Goal: Information Seeking & Learning: Learn about a topic

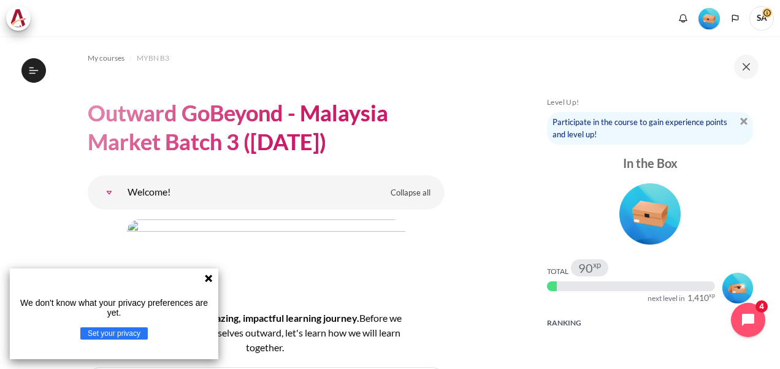
click at [207, 279] on icon at bounding box center [208, 278] width 7 height 7
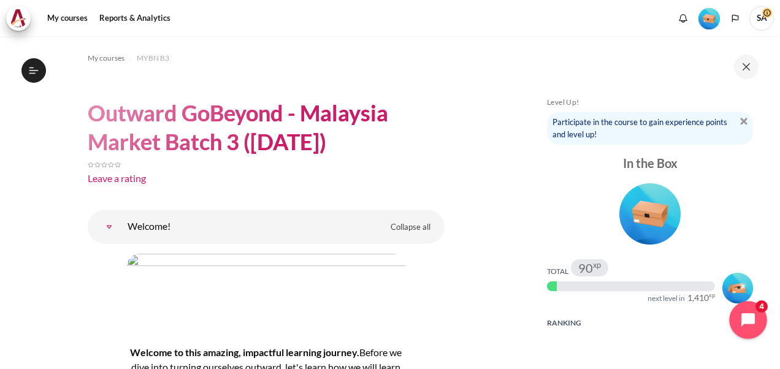
click at [746, 326] on icon "Open chat widget" at bounding box center [755, 320] width 19 height 19
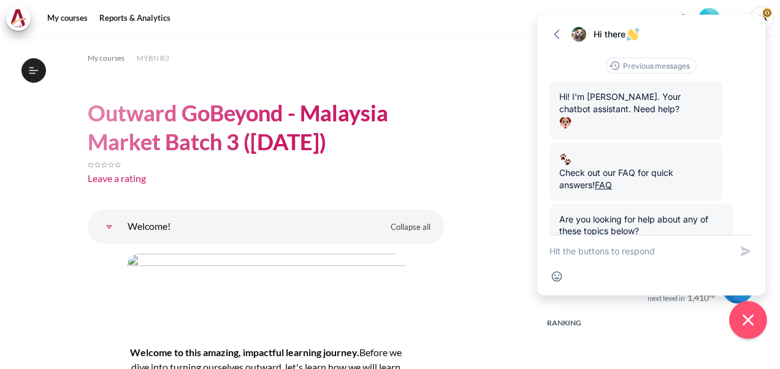
scroll to position [68, 0]
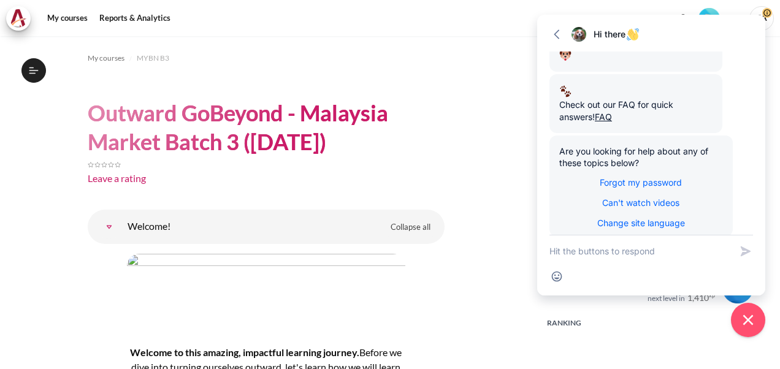
click at [553, 34] on icon "button" at bounding box center [557, 34] width 12 height 12
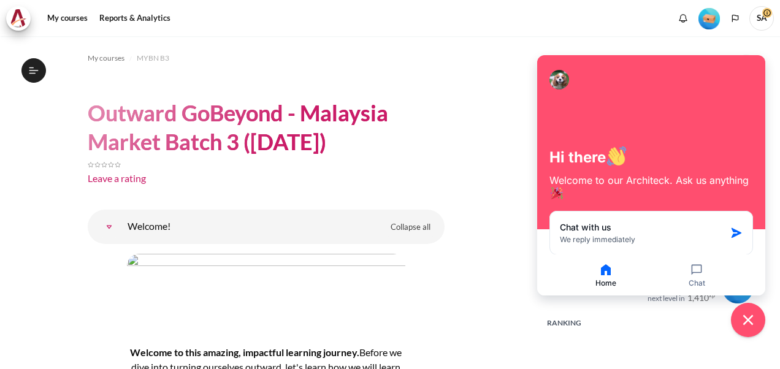
click at [747, 318] on icon "Close chat widget" at bounding box center [748, 320] width 11 height 11
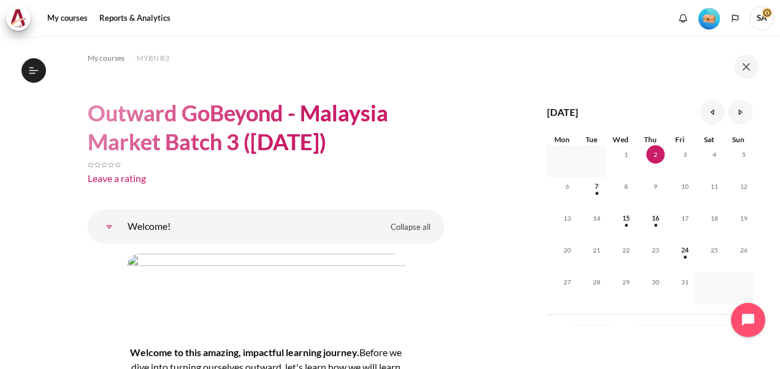
scroll to position [564, 0]
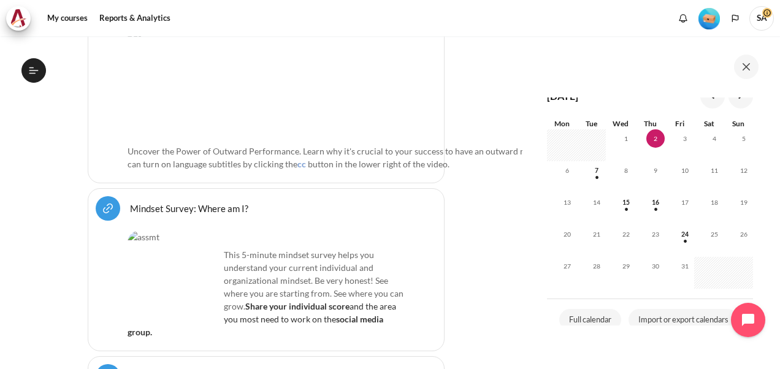
scroll to position [638, 0]
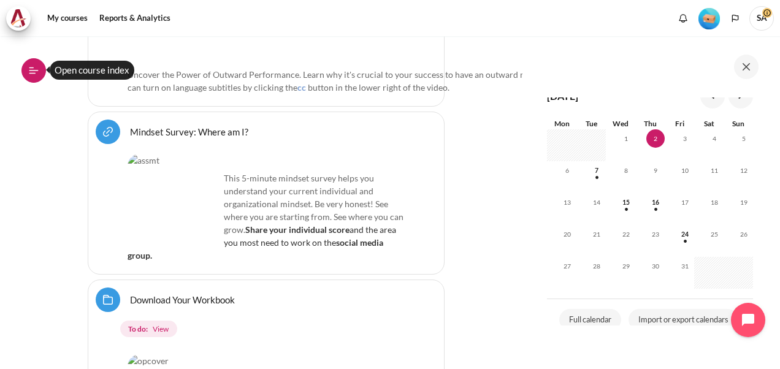
click at [29, 73] on icon at bounding box center [32, 73] width 7 height 1
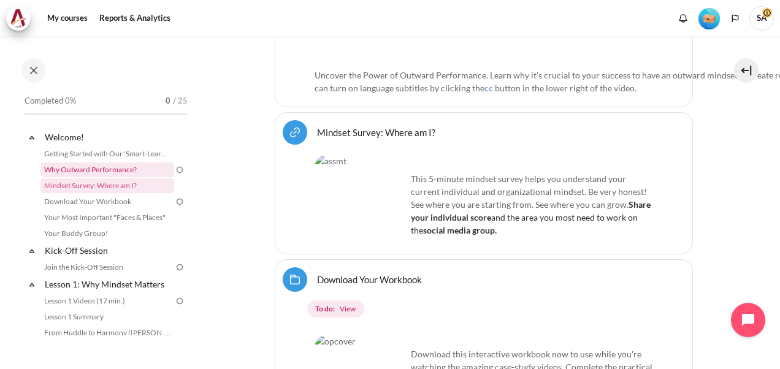
click at [93, 164] on link "Why Outward Performance?" at bounding box center [107, 170] width 134 height 15
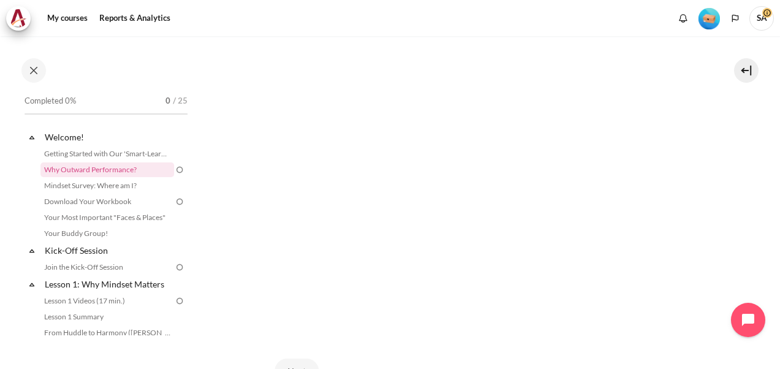
scroll to position [255, 0]
click at [720, 234] on section "My courses MYBN B3 Welcome! Why Outward Performance? Why Outward Performance? cc" at bounding box center [483, 123] width 575 height 682
click at [131, 190] on link "Mindset Survey: Where am I?" at bounding box center [107, 186] width 134 height 15
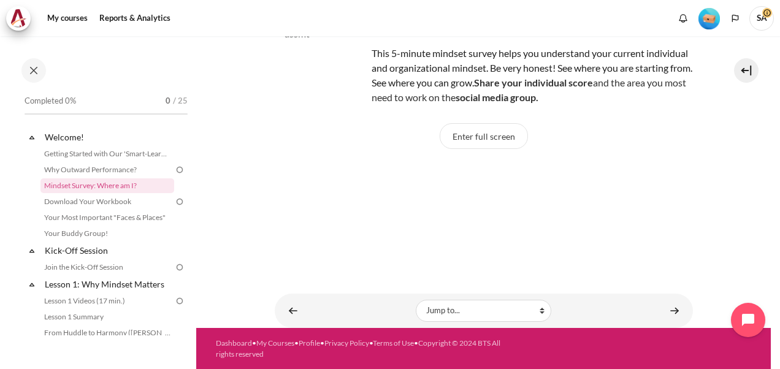
scroll to position [13, 0]
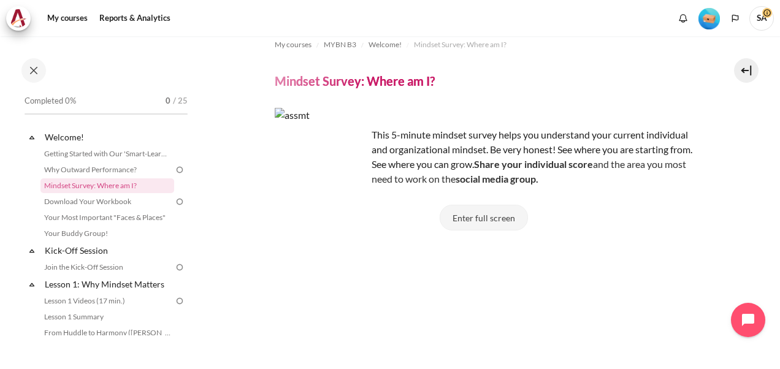
click at [501, 211] on button "Enter full screen" at bounding box center [484, 218] width 88 height 26
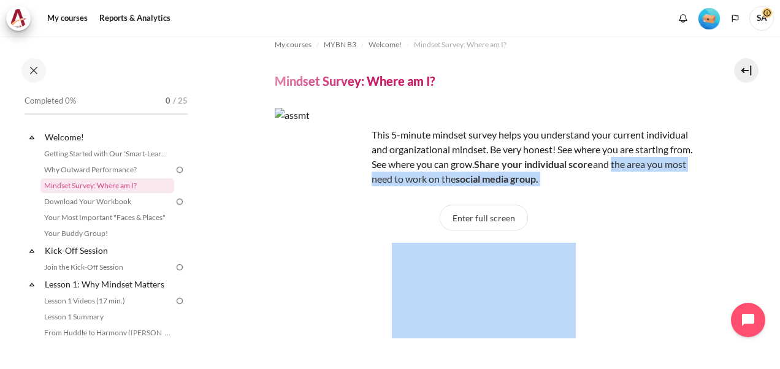
drag, startPoint x: 772, startPoint y: 172, endPoint x: 763, endPoint y: 294, distance: 123.0
click at [763, 294] on div "My courses MYBN B3 Welcome! Mindset Survey: Where am I? Mindset Survey: Where a…" at bounding box center [390, 202] width 780 height 333
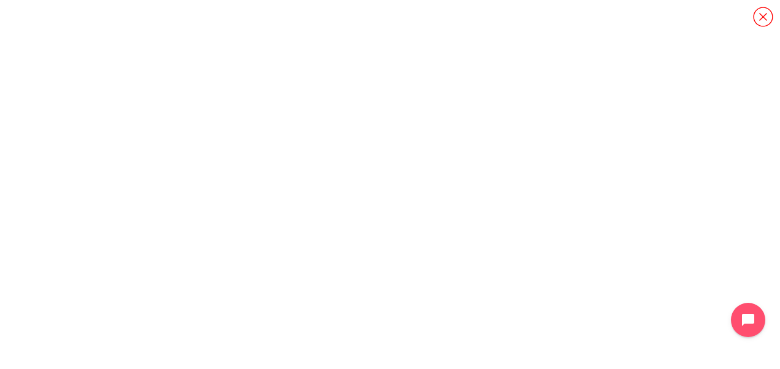
click at [756, 23] on icon "Content" at bounding box center [763, 17] width 20 height 20
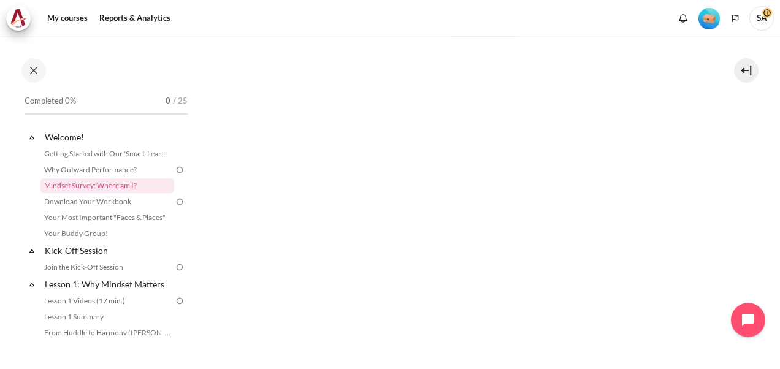
scroll to position [209, 0]
click at [680, 313] on div "Enter full screen Click on <a href="https://arbingerinstitute.com/assessment/Mi…" at bounding box center [484, 189] width 418 height 359
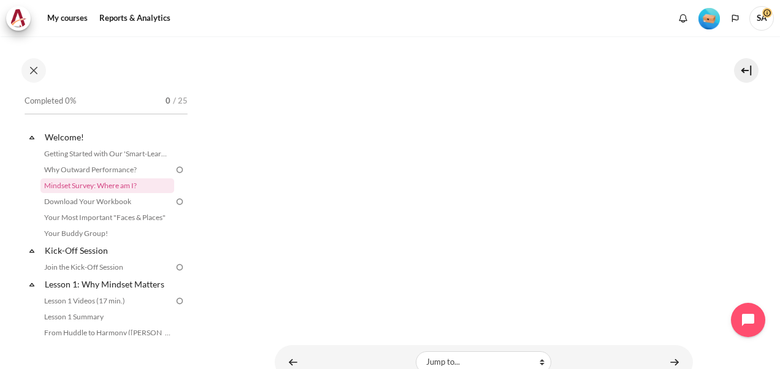
scroll to position [270, 0]
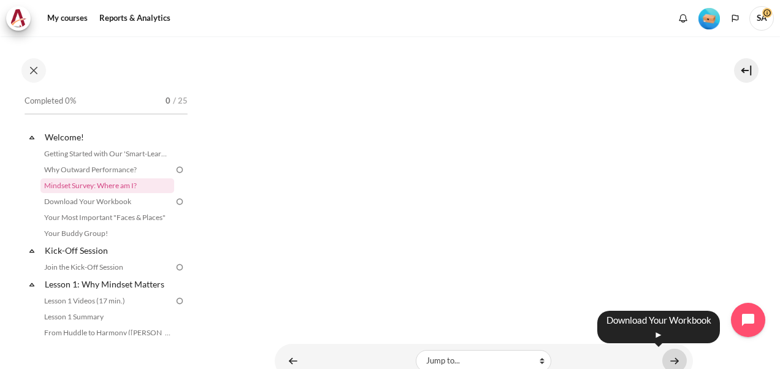
click at [674, 358] on link "Content" at bounding box center [675, 361] width 25 height 24
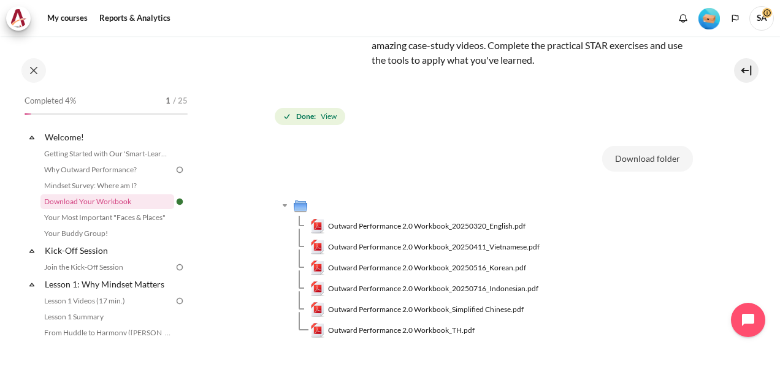
scroll to position [118, 0]
click at [398, 225] on span "Outward Performance 2.0 Workbook_20250320_English.pdf" at bounding box center [427, 225] width 198 height 11
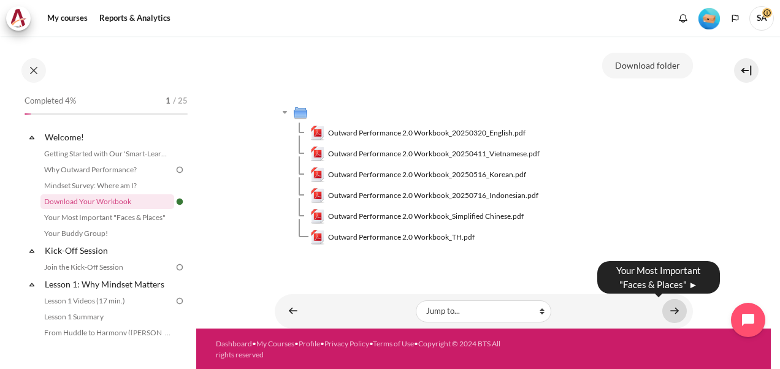
click at [669, 317] on link "Content" at bounding box center [675, 311] width 25 height 24
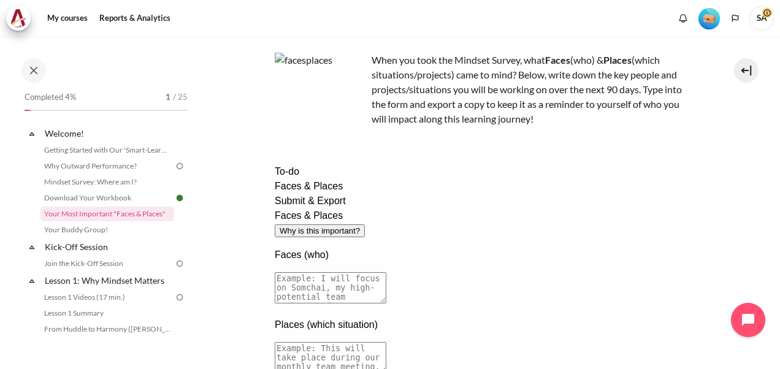
scroll to position [72, 0]
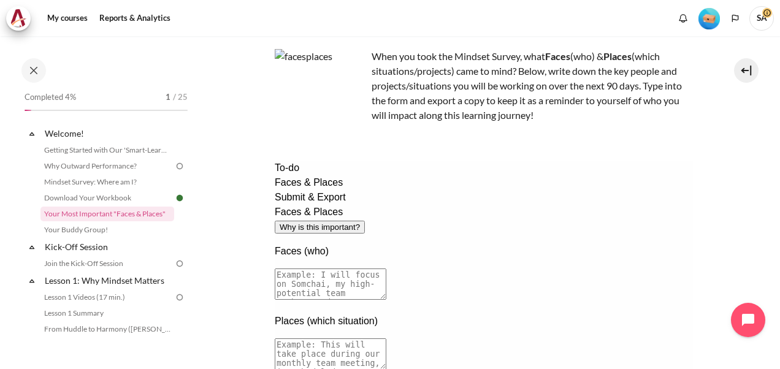
click at [386, 269] on textarea at bounding box center [330, 284] width 112 height 31
click at [386, 269] on textarea "I will be give more attention to" at bounding box center [330, 284] width 112 height 31
click at [386, 269] on textarea "I will be giving more attention to" at bounding box center [330, 284] width 112 height 31
type textarea "I will be giving more attention to Raj, Guna and Nasrul for next 3 months."
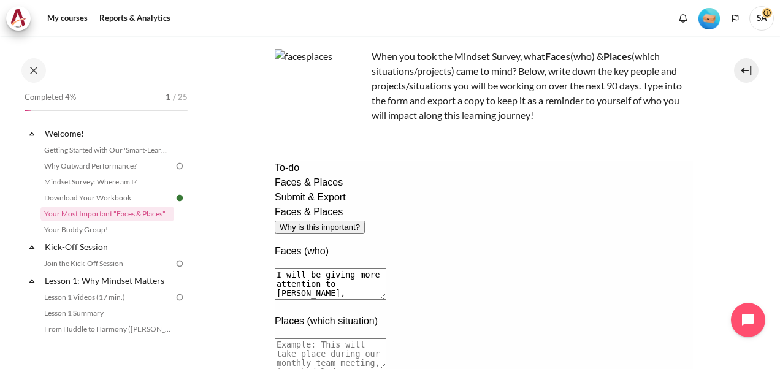
click at [386, 339] on textarea at bounding box center [330, 354] width 112 height 31
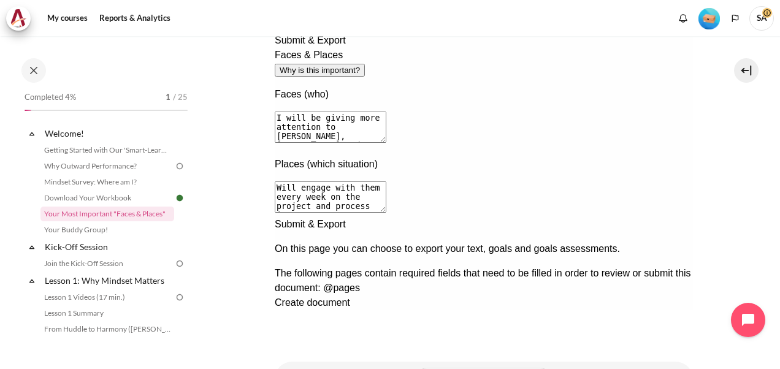
scroll to position [225, 0]
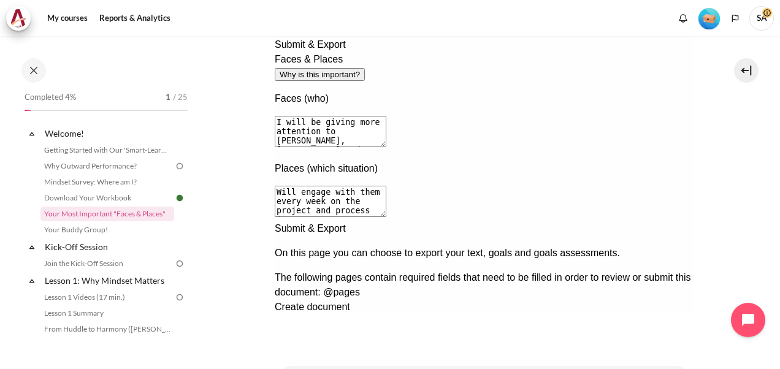
type textarea "Will engage with them every week on the project and process improvements at pro…"
click at [669, 221] on div "Next documentation step" at bounding box center [483, 221] width 418 height 0
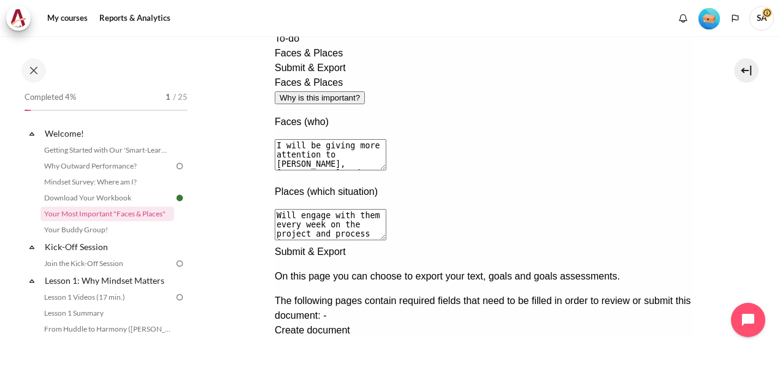
click at [350, 325] on span "Create document" at bounding box center [311, 330] width 75 height 10
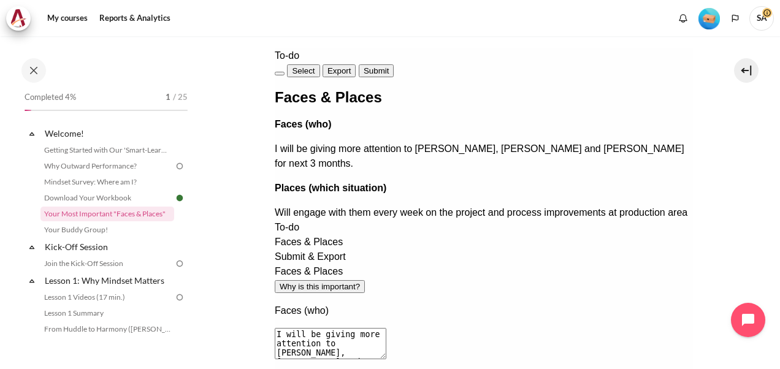
scroll to position [184, 0]
click at [388, 67] on span "Submit" at bounding box center [375, 71] width 25 height 9
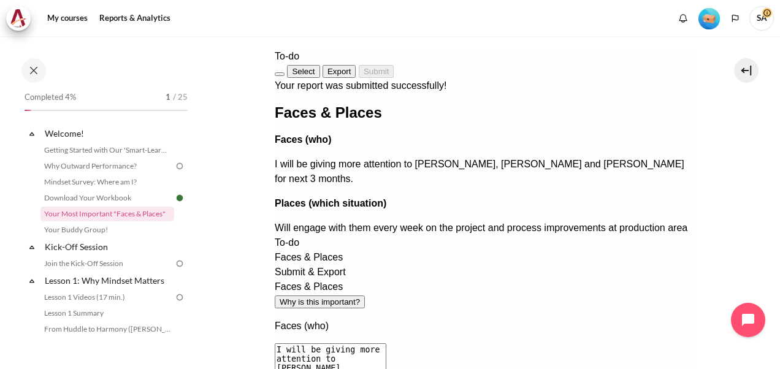
click at [351, 67] on span "Export" at bounding box center [339, 71] width 24 height 9
click at [713, 218] on section "My courses MYBN B3 Welcome! Your Most Important "Faces & Places" Your Most Impo…" at bounding box center [483, 147] width 575 height 590
click at [314, 67] on span "Select" at bounding box center [302, 71] width 23 height 9
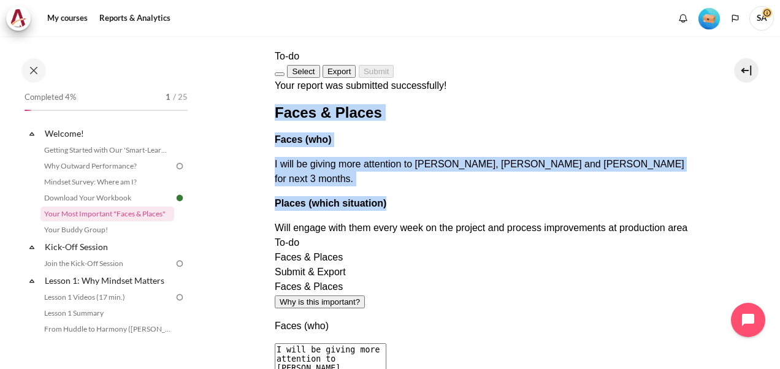
drag, startPoint x: 634, startPoint y: 63, endPoint x: 683, endPoint y: 155, distance: 104.0
click at [683, 155] on div "Your report was submitted successfully! Faces & Places Faces (who) I will be gi…" at bounding box center [483, 157] width 418 height 157
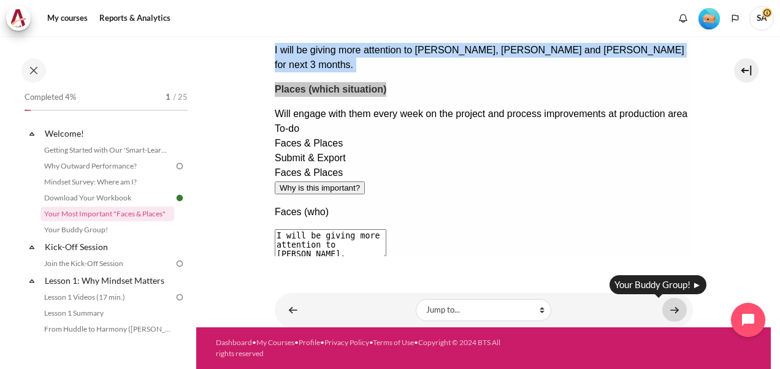
click at [671, 312] on link "Content" at bounding box center [675, 310] width 25 height 24
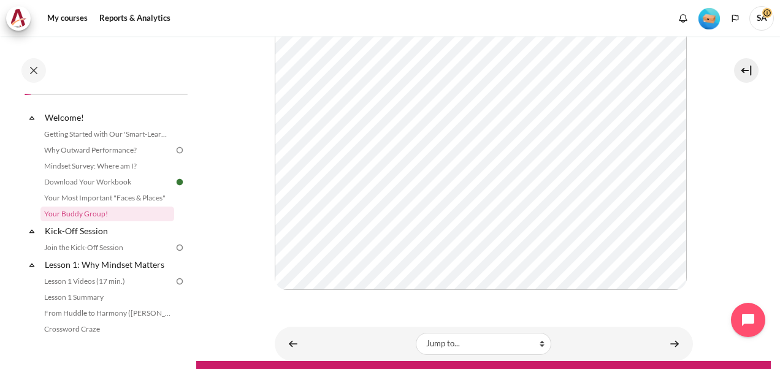
scroll to position [329, 0]
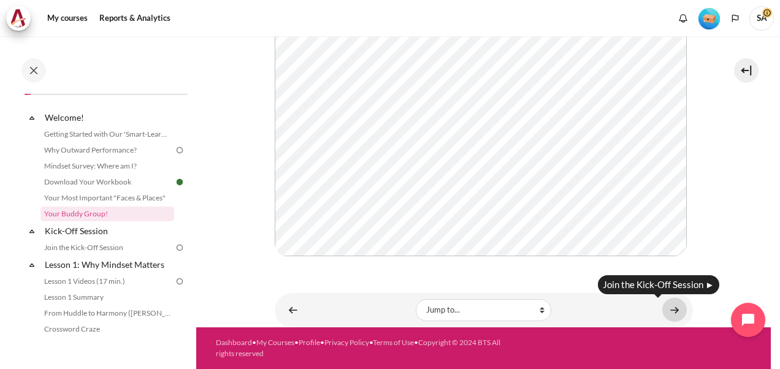
click at [669, 311] on link "Content" at bounding box center [675, 310] width 25 height 24
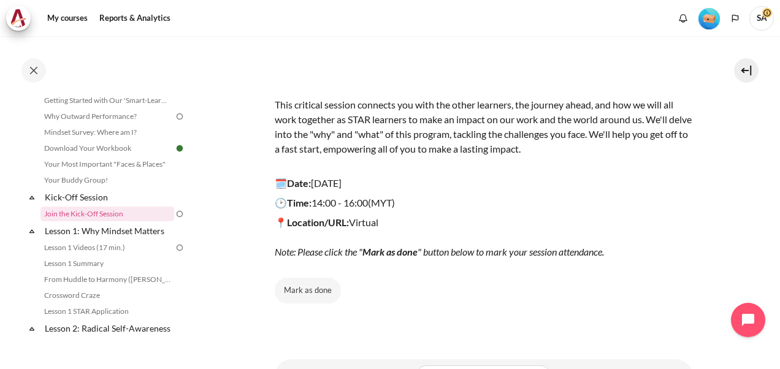
scroll to position [175, 0]
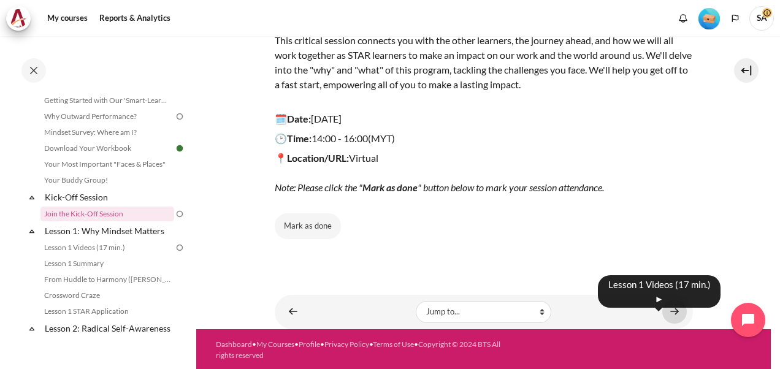
click at [666, 314] on link "Content" at bounding box center [675, 312] width 25 height 24
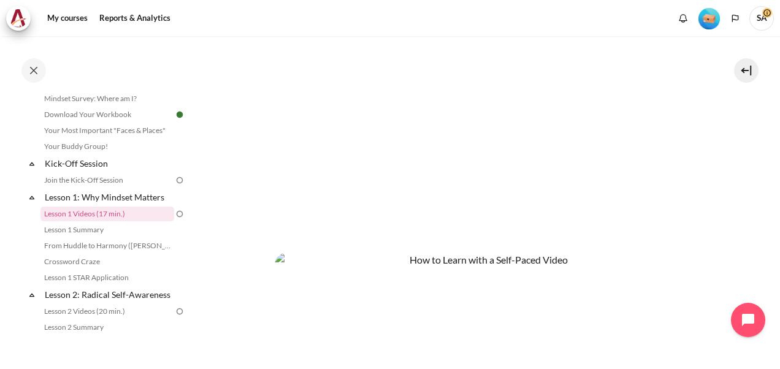
scroll to position [567, 0]
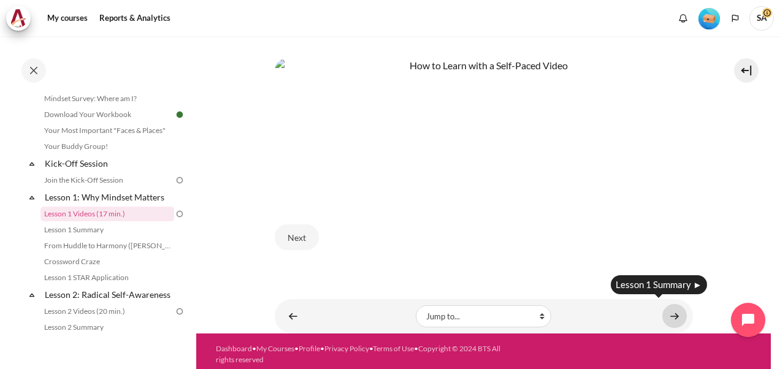
click at [669, 317] on link "Content" at bounding box center [675, 316] width 25 height 24
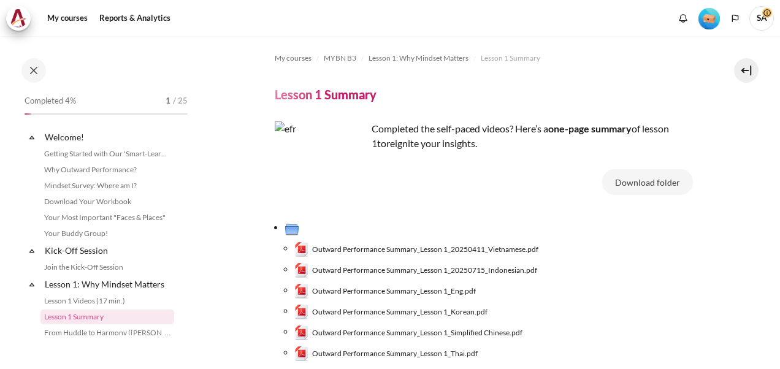
scroll to position [103, 0]
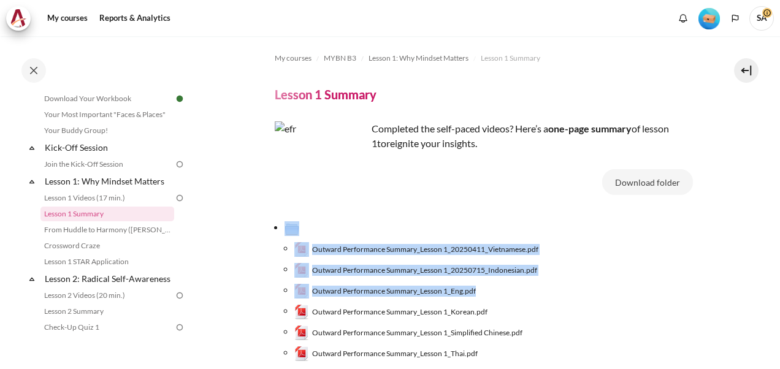
drag, startPoint x: 772, startPoint y: 207, endPoint x: 776, endPoint y: 287, distance: 80.5
click at [776, 287] on div "My courses MYBN B3 Lesson 1: Why Mindset Matters Lesson 1 Summary Lesson 1 Summ…" at bounding box center [390, 202] width 780 height 333
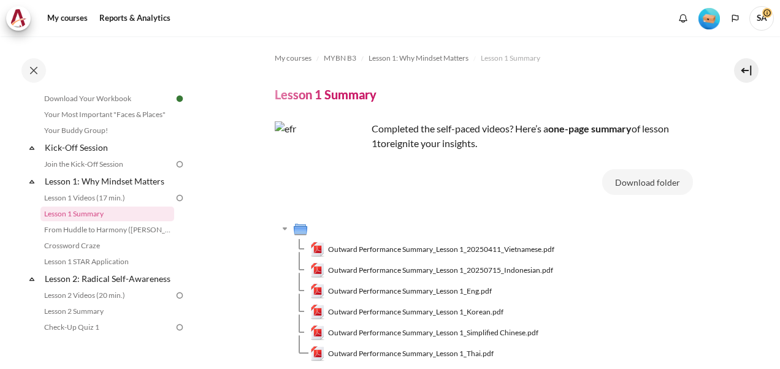
click at [669, 247] on td "Outward Performance Summary_Lesson 1_20250411_Vietnamese.pdf" at bounding box center [501, 249] width 383 height 21
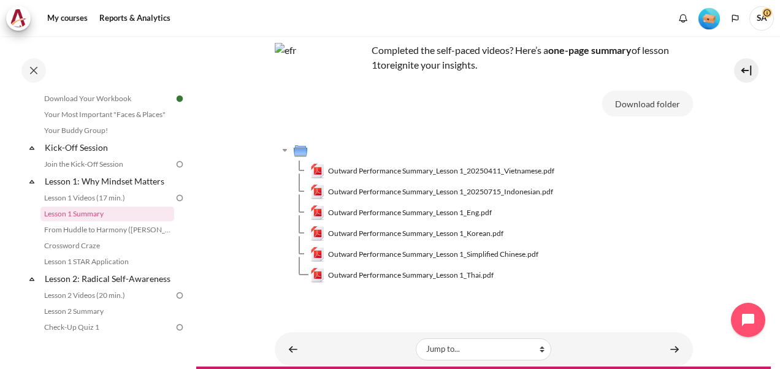
scroll to position [79, 0]
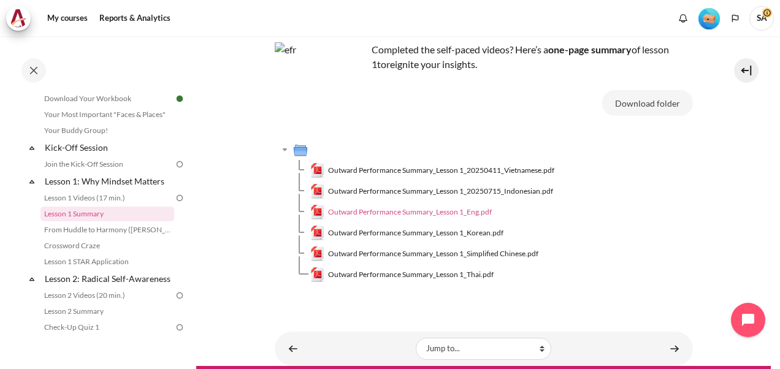
click at [440, 213] on span "Outward Performance Summary_Lesson 1_Eng.pdf" at bounding box center [410, 212] width 164 height 11
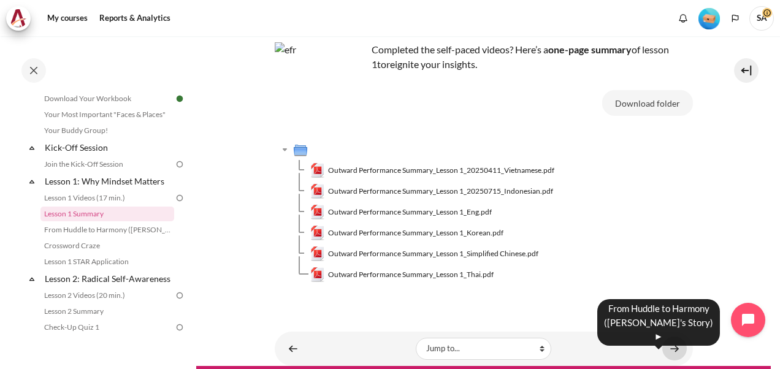
click at [663, 352] on link "Content" at bounding box center [675, 349] width 25 height 24
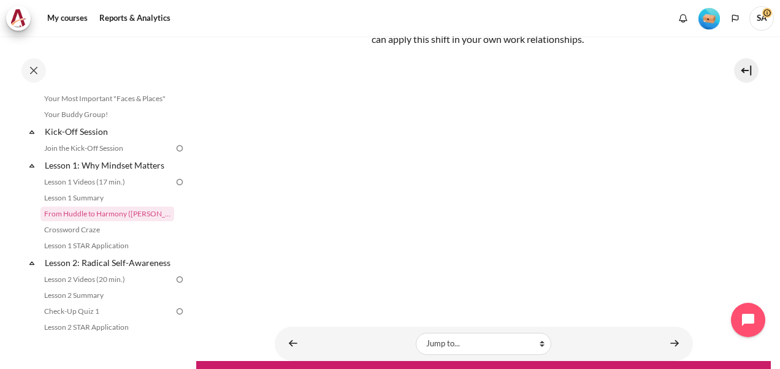
scroll to position [178, 0]
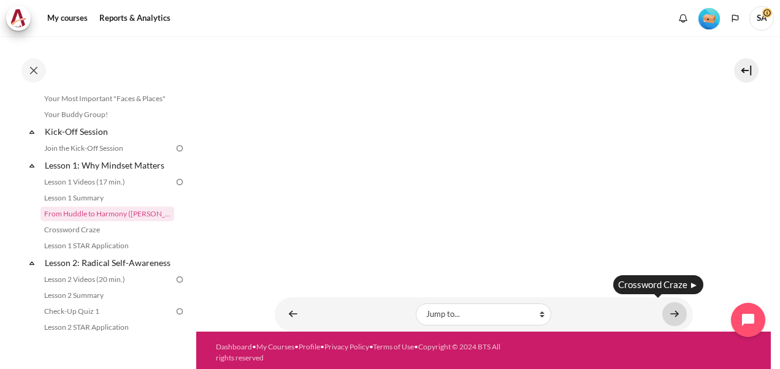
click at [666, 313] on link "Content" at bounding box center [675, 314] width 25 height 24
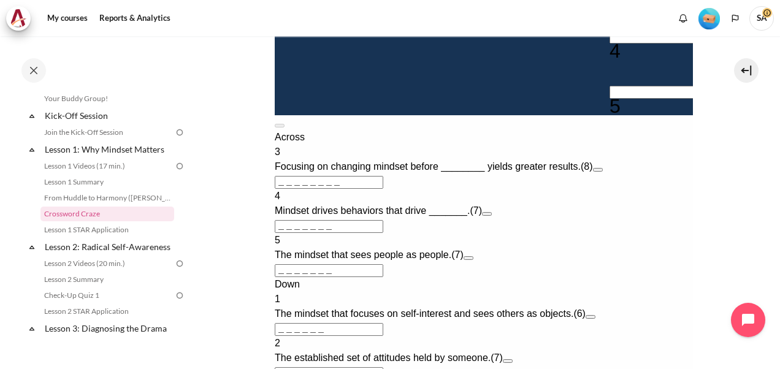
scroll to position [473, 0]
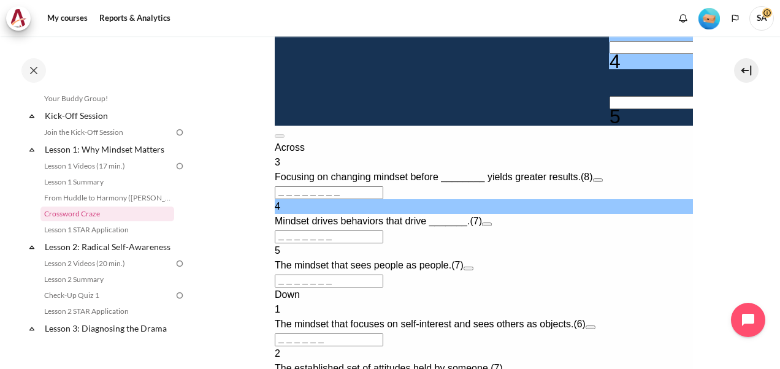
click at [609, 54] on input "Row 8, Column 4. 4 Across. Mindset drives behaviors that drive _______., Letter…" at bounding box center [663, 47] width 109 height 13
type input "R＿＿＿＿＿＿"
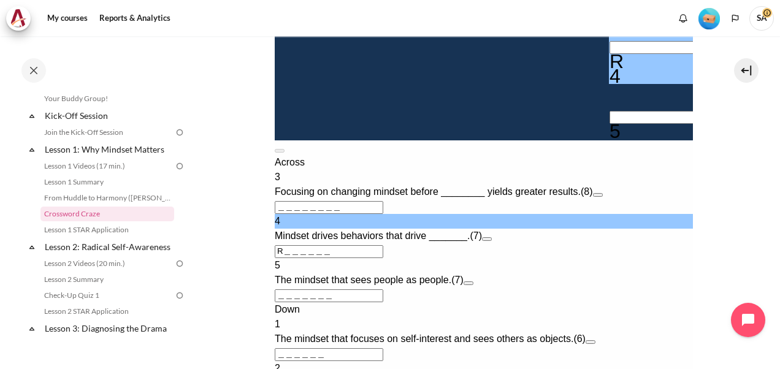
type input "RE＿＿＿＿＿"
type input "RES＿＿＿＿"
type input "＿＿＿＿S＿＿"
type input "RESU＿＿＿"
type input "RESUL＿＿"
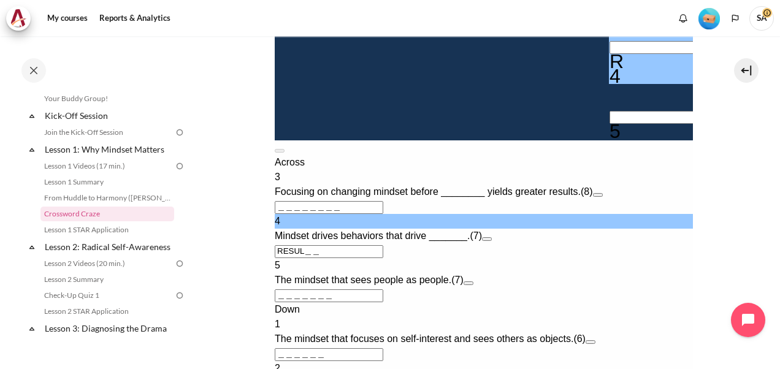
type input "RESULT＿"
type input "RESULTS"
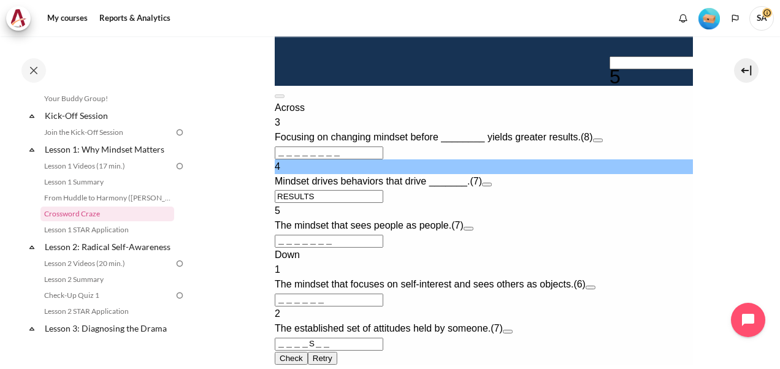
scroll to position [529, 0]
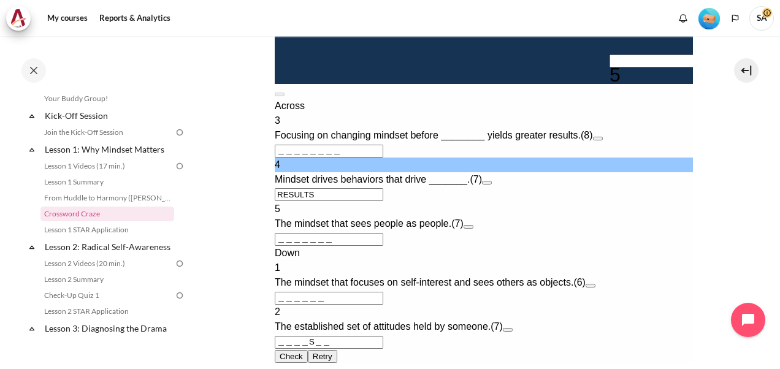
click at [473, 229] on button "Open extra clue for 5 Across. The mindset that sees people as people." at bounding box center [468, 227] width 10 height 4
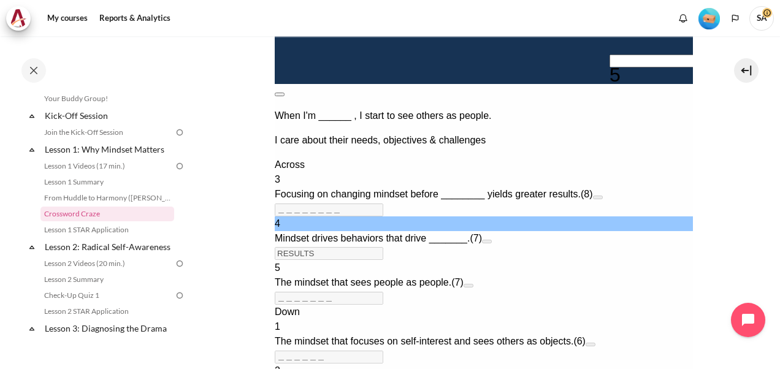
scroll to position [526, 0]
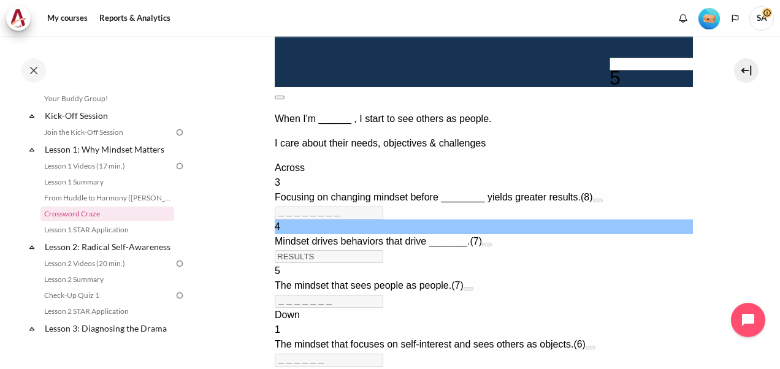
click at [284, 96] on button at bounding box center [279, 98] width 10 height 4
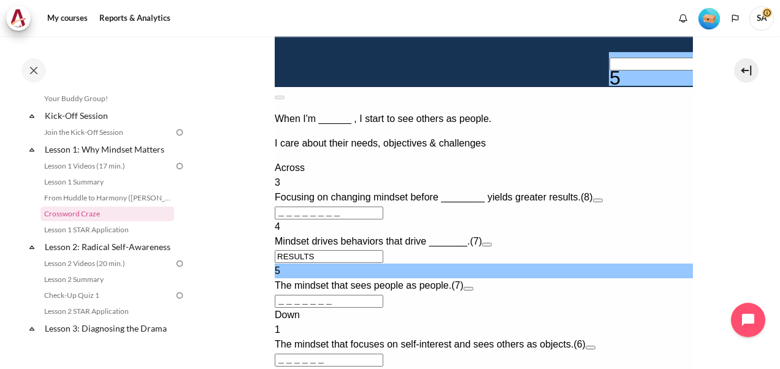
click at [609, 71] on input "Row 10, Column 4. 5 Across. The mindset that sees people as people., Letter 1 o…" at bounding box center [663, 64] width 109 height 13
type input "S＿＿＿＿＿＿"
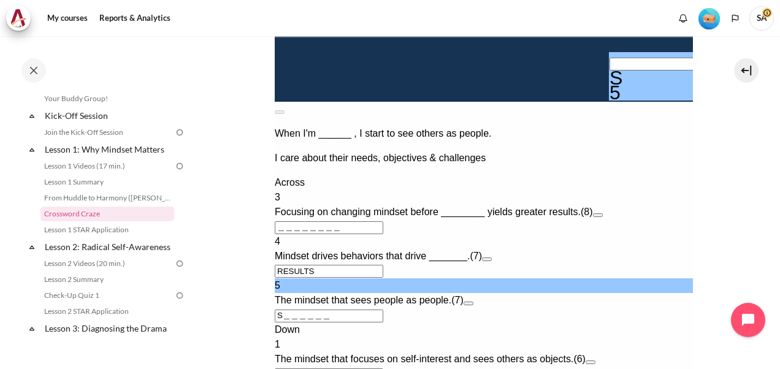
type input "SU＿＿＿＿＿"
type input "SUC＿＿＿＿"
type input "＿＿＿＿S＿C"
type input "SUCE＿＿＿"
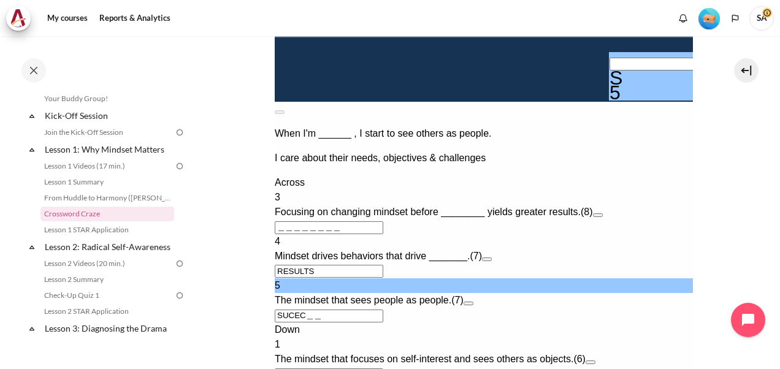
type input "SUCE＿＿＿"
type input "SUCES＿＿"
type input "SU＿＿＿＿＿"
type input "＿＿＿＿S＿＿"
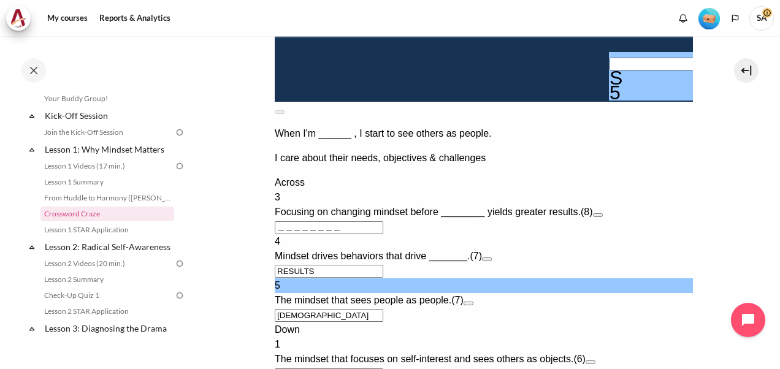
type input "S＿＿＿＿＿＿"
type input "G＿＿＿＿＿＿"
type input "GR＿＿＿＿＿"
type input "GRW＿＿＿＿"
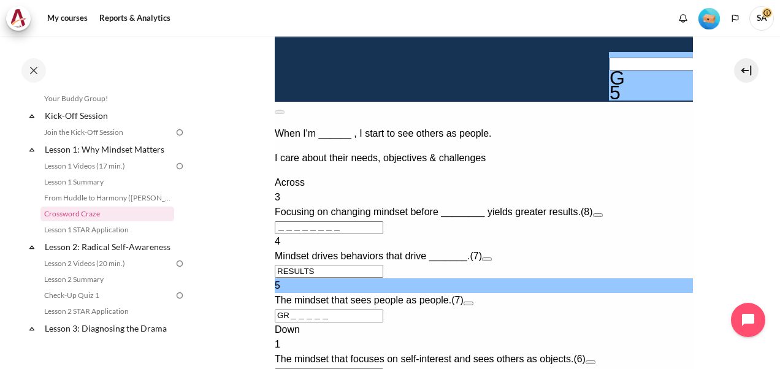
type input "＿＿＿＿S＿W"
type input "GRO＿＿＿＿"
type input "＿＿＿＿S＿O"
type input "GROT＿＿＿"
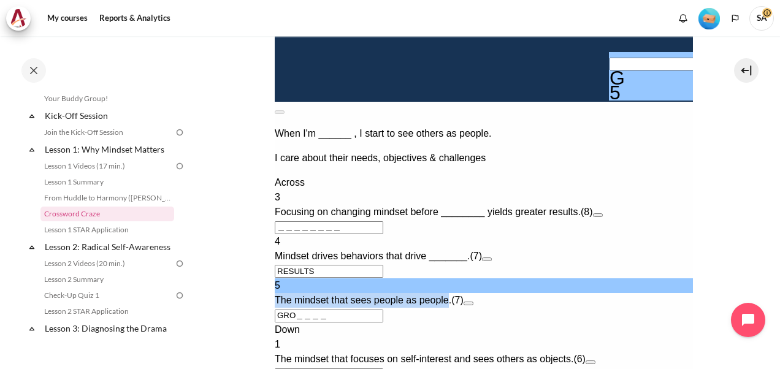
drag, startPoint x: 294, startPoint y: 293, endPoint x: 467, endPoint y: 295, distance: 173.0
click at [451, 295] on span "The mindset that sees people as people." at bounding box center [362, 300] width 177 height 10
copy span "The mindset that sees people as people"
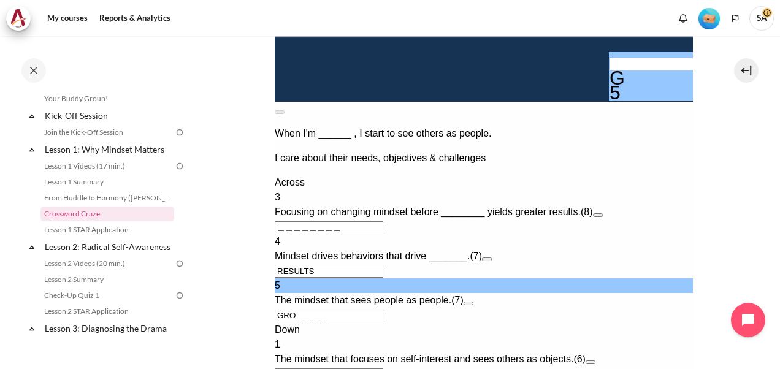
type input "GR＿＿＿＿＿"
type input "＿＿＿＿S＿＿"
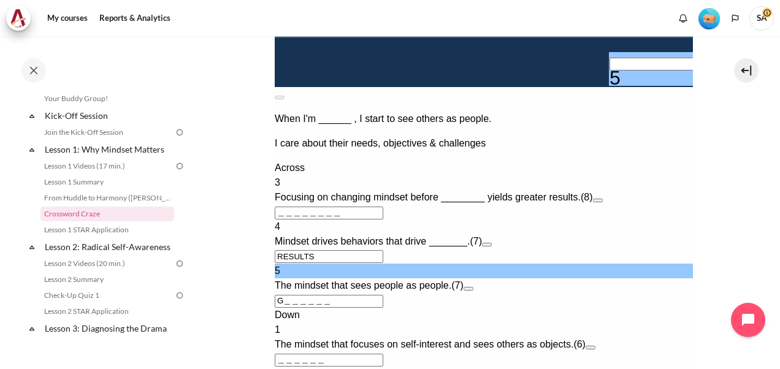
type input "＿＿＿＿＿＿＿"
type input "O＿＿＿＿＿＿"
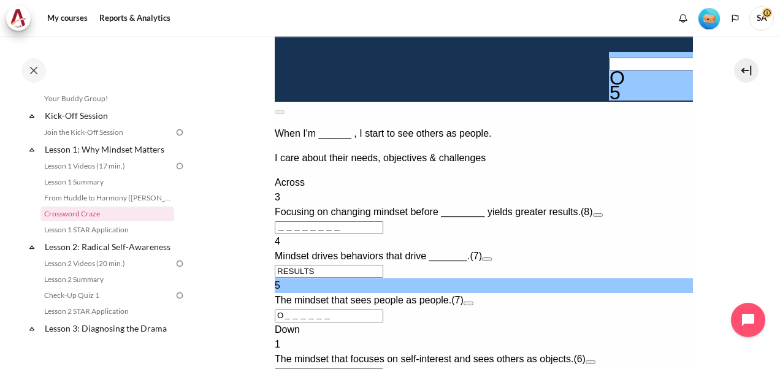
type input "OU＿＿＿＿＿"
type input "OUT＿＿＿＿"
type input "＿＿＿＿S＿T"
type input "OUTW＿＿＿"
type input "OUTWA＿＿"
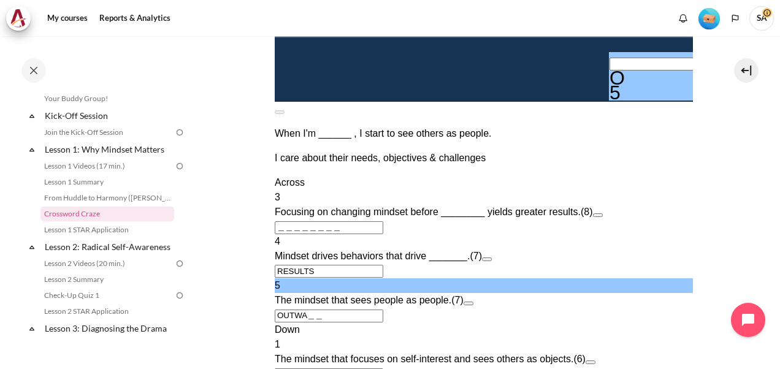
type input "OUTWAR＿"
type input "OUTWARD"
drag, startPoint x: 294, startPoint y: 252, endPoint x: 448, endPoint y: 260, distance: 153.6
click at [448, 260] on div "4 Mindset drives behaviors that drive _______. (7)" at bounding box center [483, 248] width 418 height 29
copy span "Mindset drives behaviors that drive"
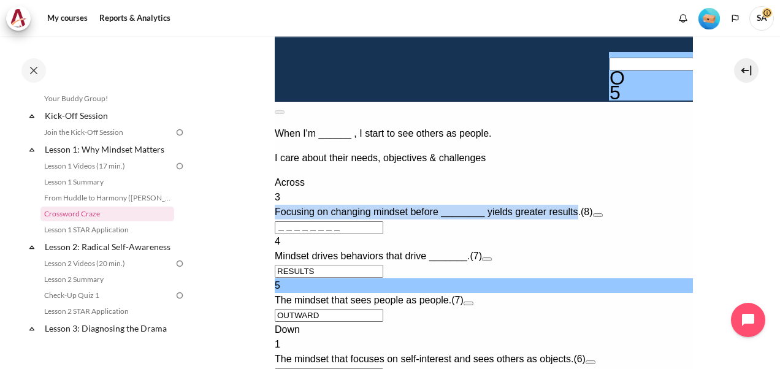
drag, startPoint x: 293, startPoint y: 211, endPoint x: 595, endPoint y: 207, distance: 301.9
click at [580, 207] on span "Focusing on changing mindset before ________ yields greater results." at bounding box center [427, 212] width 306 height 10
copy span "Focusing on changing mindset before ________ yields greater results"
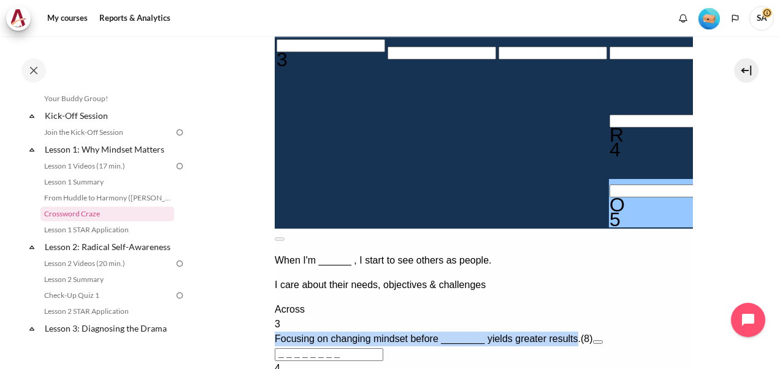
scroll to position [388, 0]
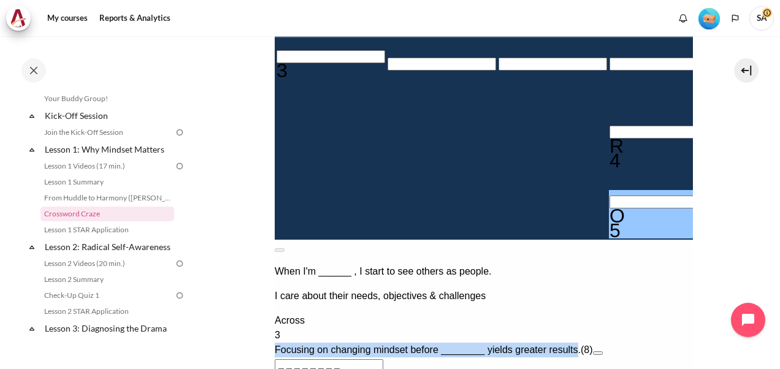
drag, startPoint x: 775, startPoint y: 233, endPoint x: 379, endPoint y: 328, distance: 407.0
click at [319, 63] on input "Crossword grid. Use arrow keys to navigate and the keyboard to enter characters…" at bounding box center [330, 56] width 109 height 13
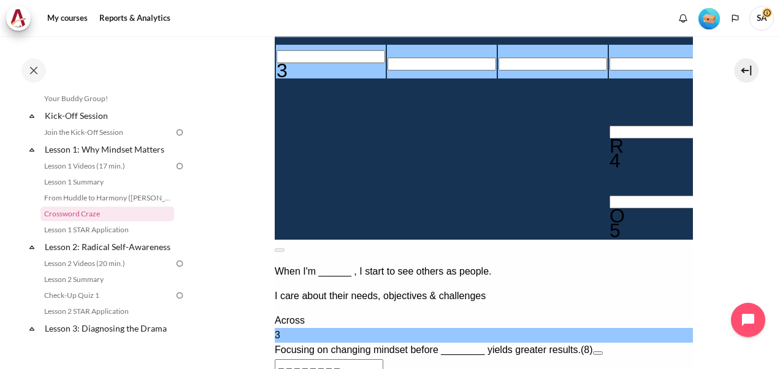
type input "A＿＿＿＿＿＿＿"
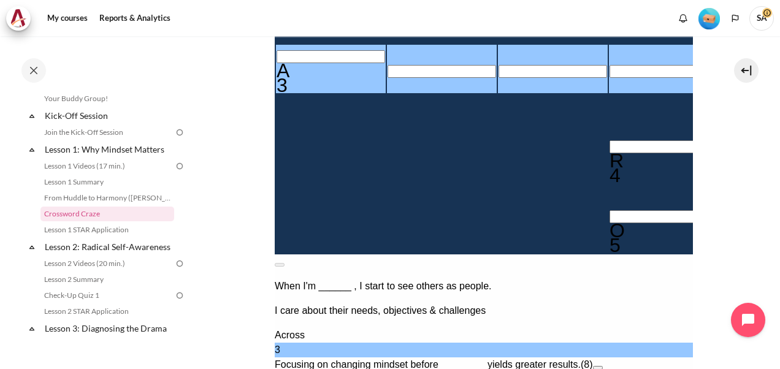
type input "AC＿＿＿＿＿＿"
type input "ACT＿＿＿＿＿"
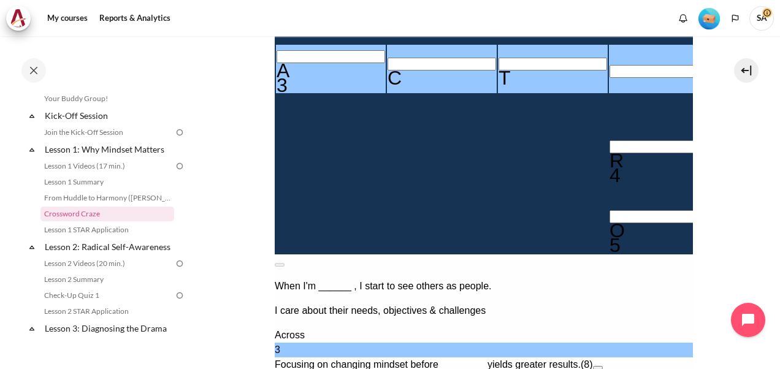
type input "ACTI＿＿＿＿"
type input "ACTI＿H＿＿"
type input "＿H＿＿S＿T"
type input "ACTI＿＿＿＿"
type input "＿＿＿＿S＿T"
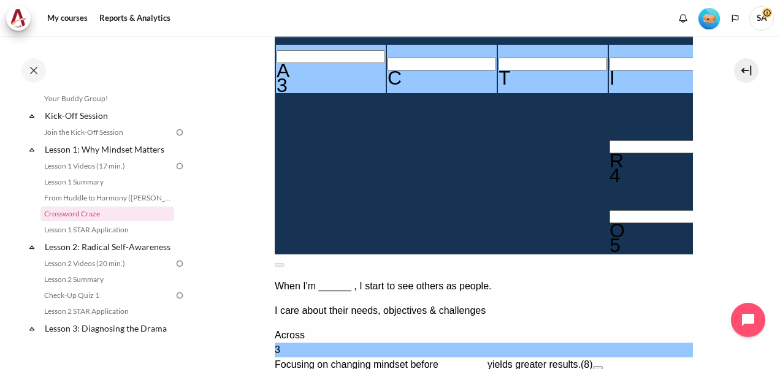
type input "ACTIN＿＿＿"
type input "ACTING＿＿"
type input "＿G＿＿S＿T"
type input "ACTIN＿＿＿"
type input "＿＿＿＿S＿T"
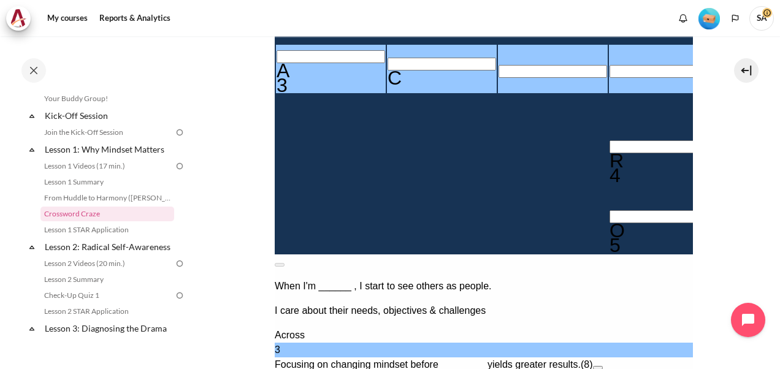
type input "A＿＿＿＿＿＿＿"
type input "C＿＿＿＿＿＿＿"
type input "CH＿＿＿＿＿＿"
type input "CHA＿＿＿＿＿"
type input "CHAL＿＿＿＿"
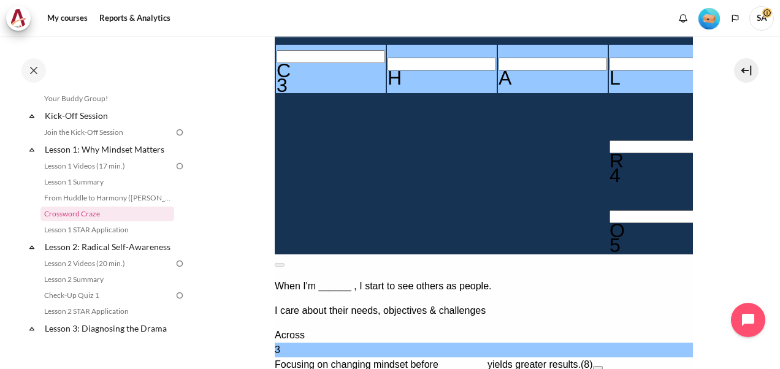
type input "CHALE＿＿＿"
type input "CHALEN＿＿"
type input "＿N＿＿S＿T"
type input "CHALE＿＿＿"
type input "＿＿＿＿S＿T"
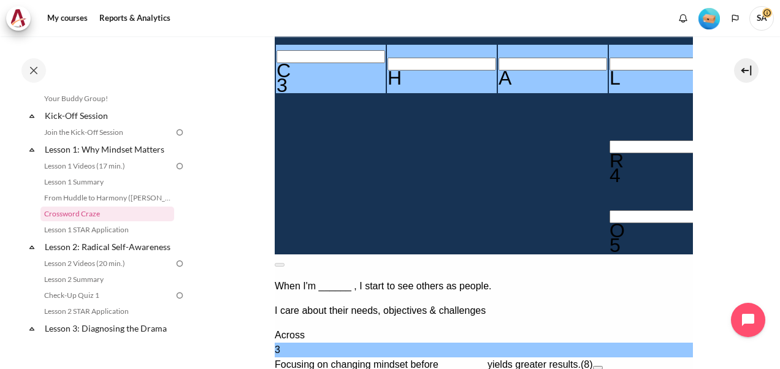
type input "CHALL＿＿＿"
type input "CHALLE＿＿"
type input "＿E＿＿S＿T"
type input "CHALL＿＿＿"
type input "＿＿＿＿S＿T"
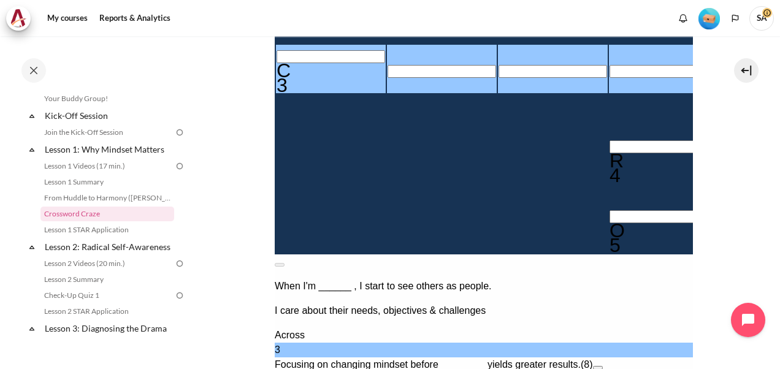
type input "＿＿＿＿＿＿＿＿"
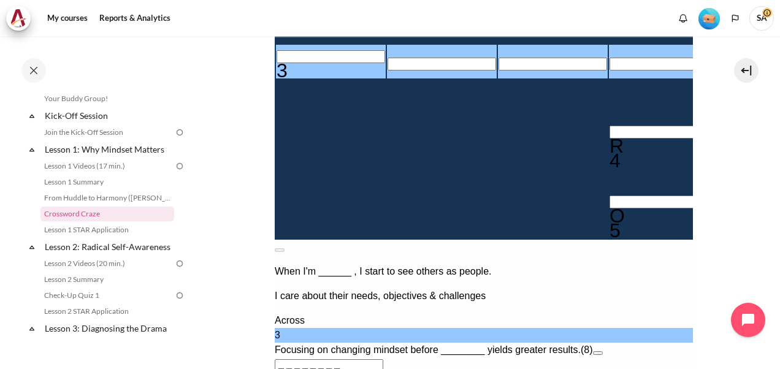
type input "I＿＿＿＿＿＿＿"
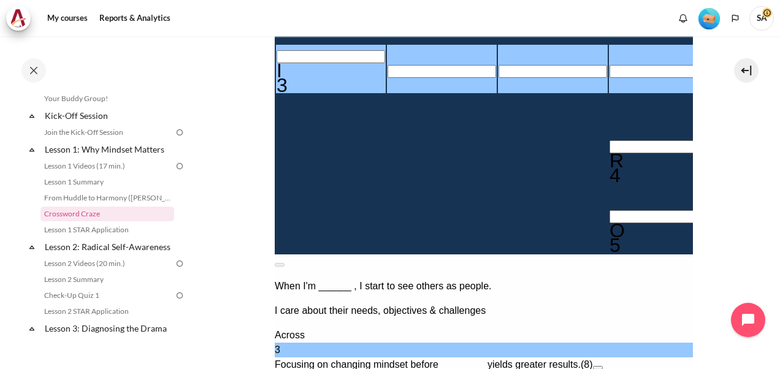
type input "IN＿＿＿＿＿＿"
type input "INW＿＿＿＿＿"
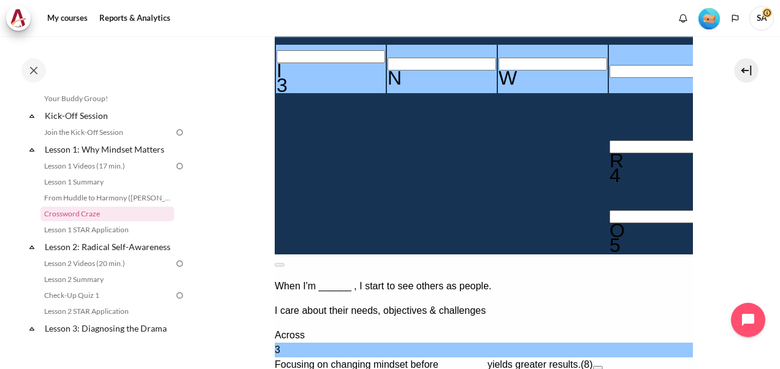
type input "INWA＿＿＿＿"
type input "INWAR＿＿＿"
type input "INWARD＿＿"
type input "＿D＿＿S＿T"
type input "INWAR＿＿＿"
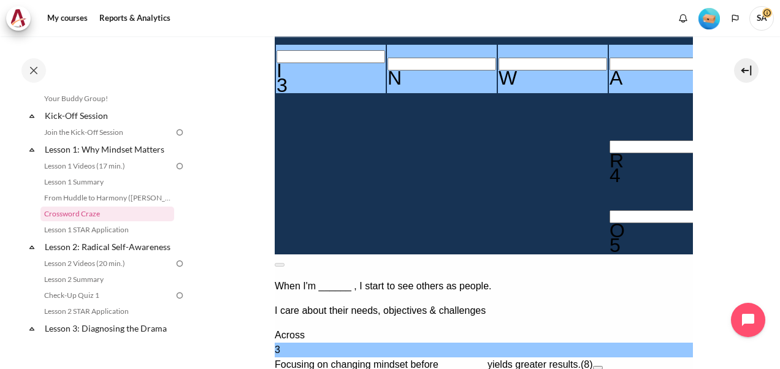
type input "＿＿＿＿S＿T"
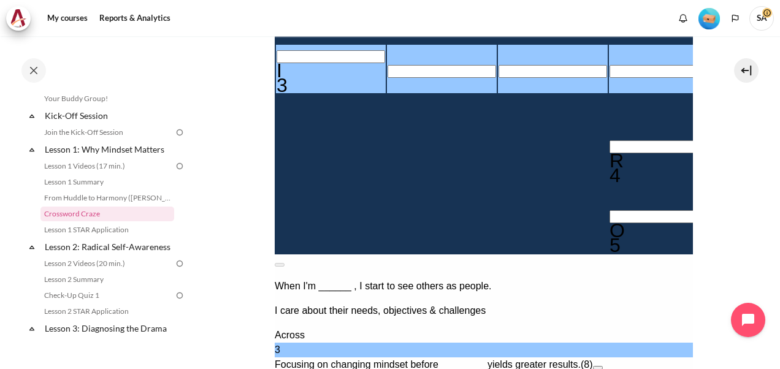
type input "＿＿＿＿＿＿＿＿"
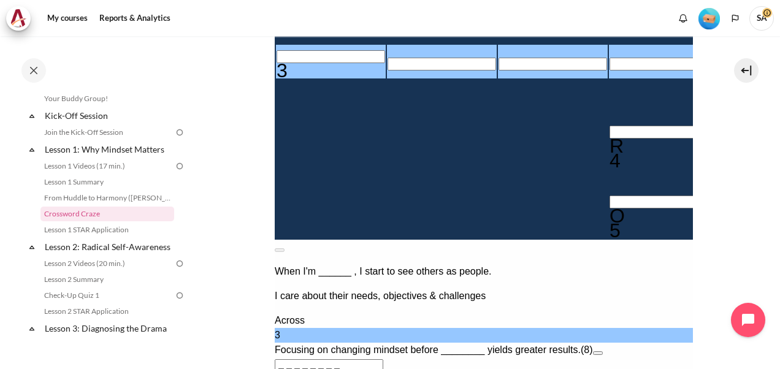
type input "B＿＿＿＿＿＿＿"
type input "BE＿＿＿＿＿＿"
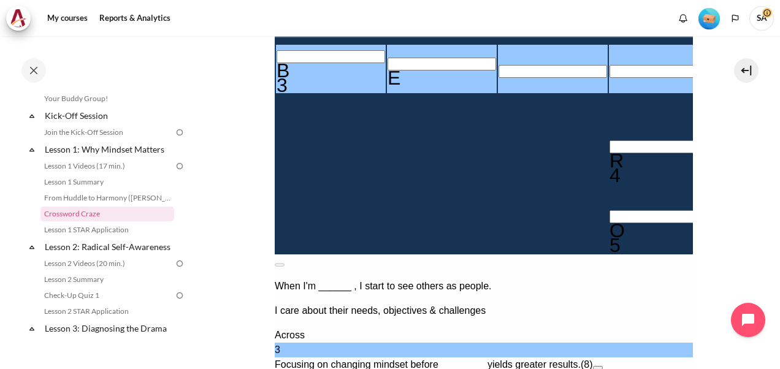
type input "BEH＿＿＿＿＿"
type input "BEHA＿＿＿＿"
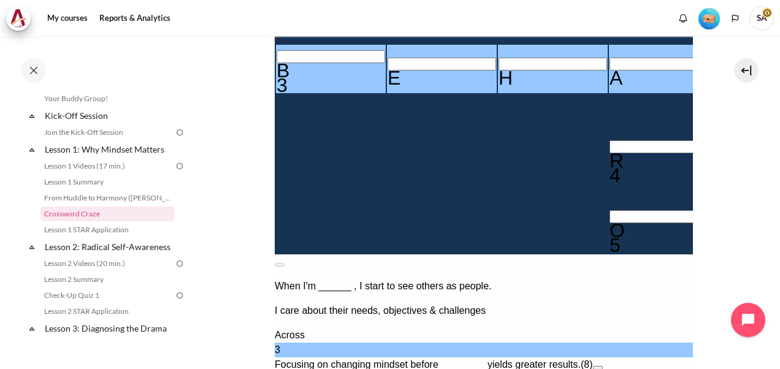
type input "BEHAV＿＿＿"
type input "BEHAVI＿＿"
type input "＿I＿＿S＿T"
type input "BEHAVIO＿"
type input "BEHAVIOR"
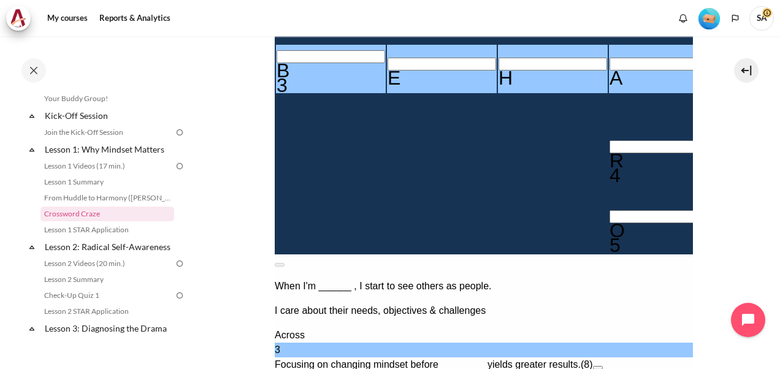
type input "＿＿＿＿R＿"
type input "BEHAVIO＿"
type input "＿＿＿＿＿＿"
type input "BEHAV＿＿＿"
type input "＿＿＿＿S＿T"
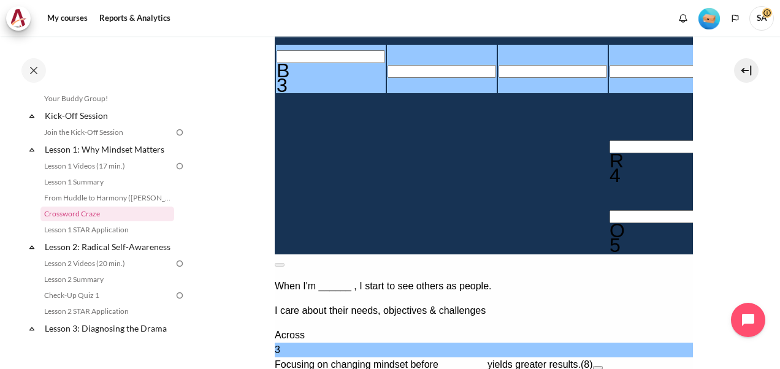
type input "＿＿＿＿＿＿＿＿"
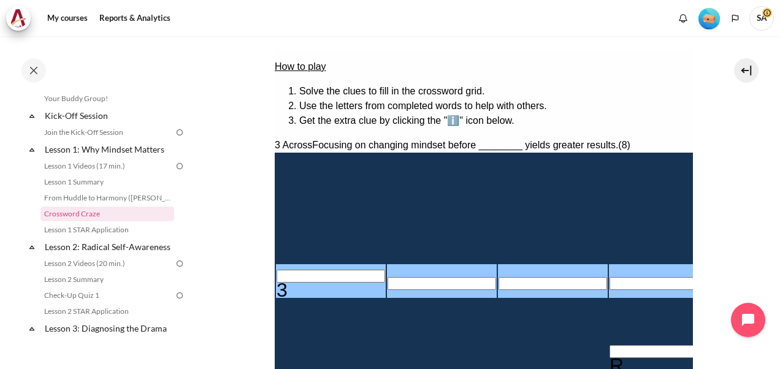
scroll to position [166, 0]
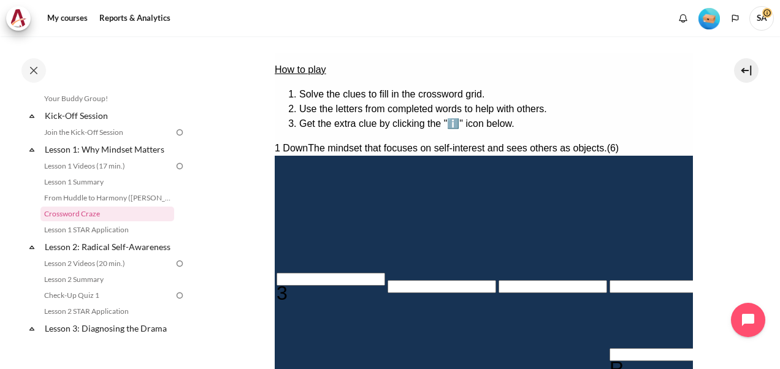
type input "I＿＿＿＿＿"
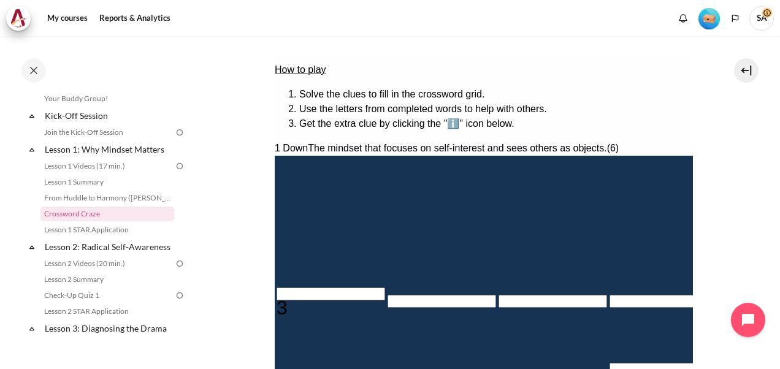
type input "IN＿＿＿＿"
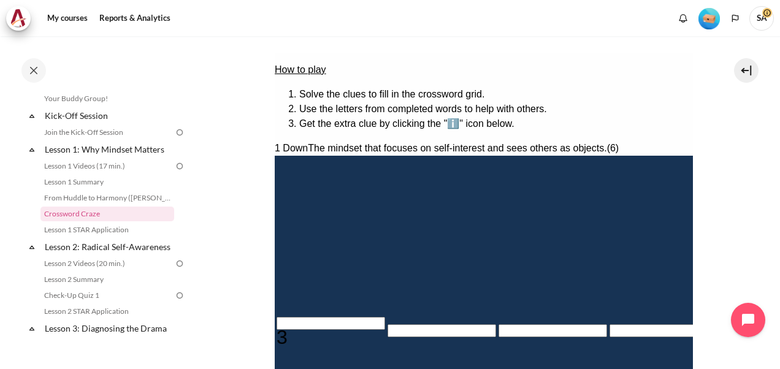
type input "INW＿＿＿"
type input "INWA＿＿"
type input "＿＿＿＿＿＿＿R"
type input "INWAR＿"
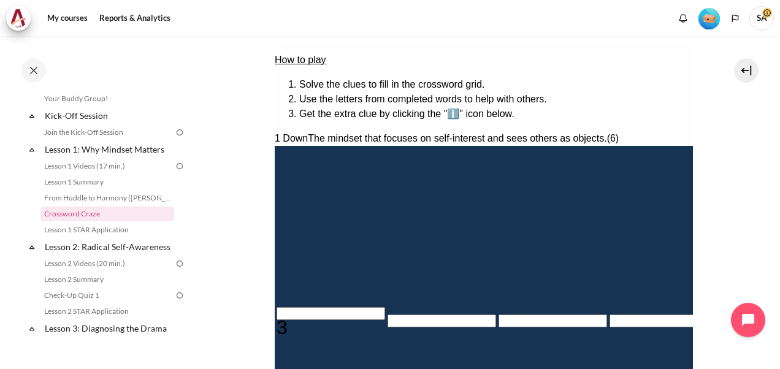
type input "INWARD"
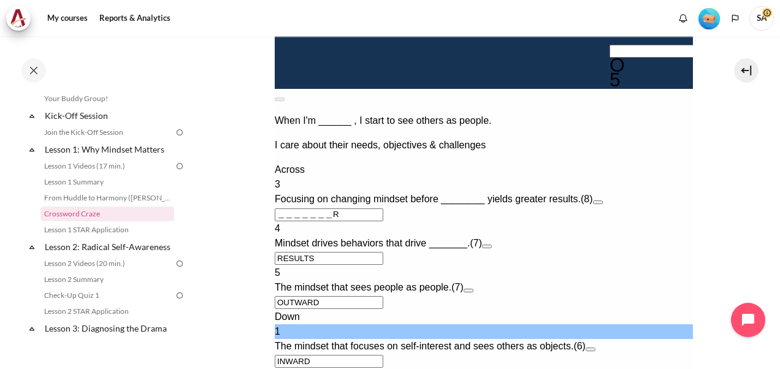
scroll to position [632, 0]
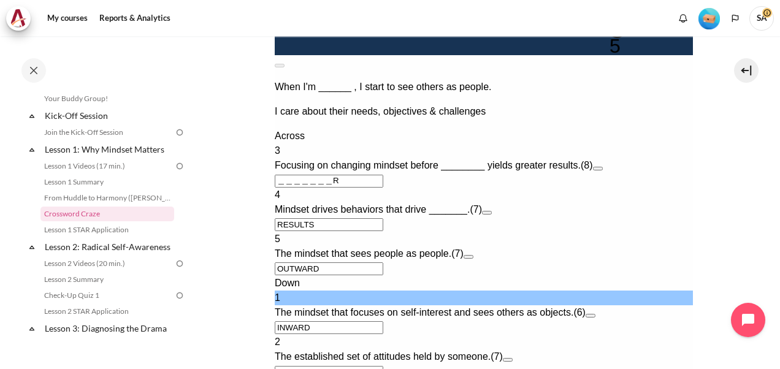
click at [512, 358] on button "Open extra clue for 2 Down. The established set of attitudes held by someone." at bounding box center [507, 360] width 10 height 4
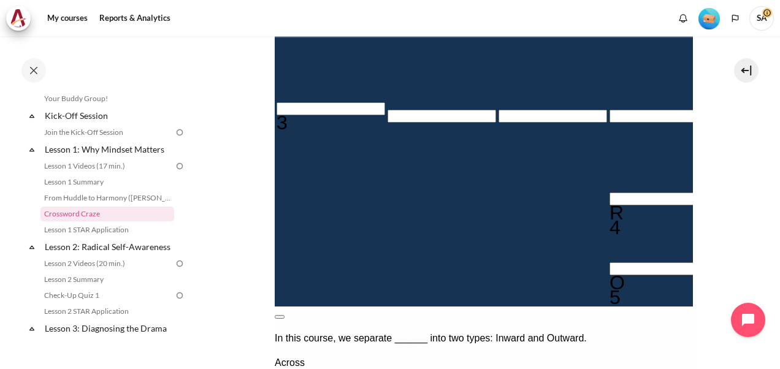
click at [284, 315] on button at bounding box center [279, 317] width 10 height 4
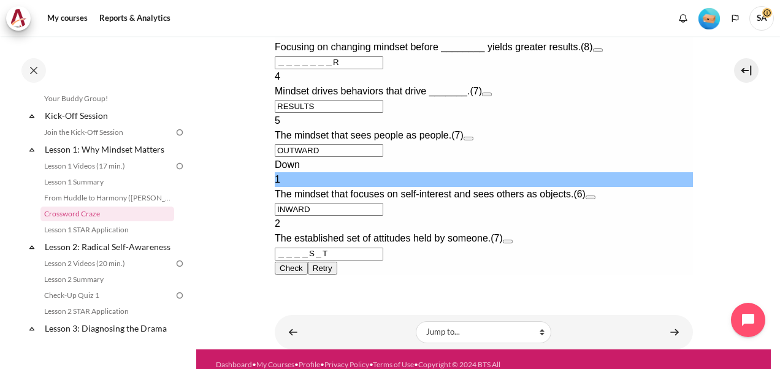
click at [328, 248] on input "＿＿＿＿S＿T" at bounding box center [328, 254] width 109 height 13
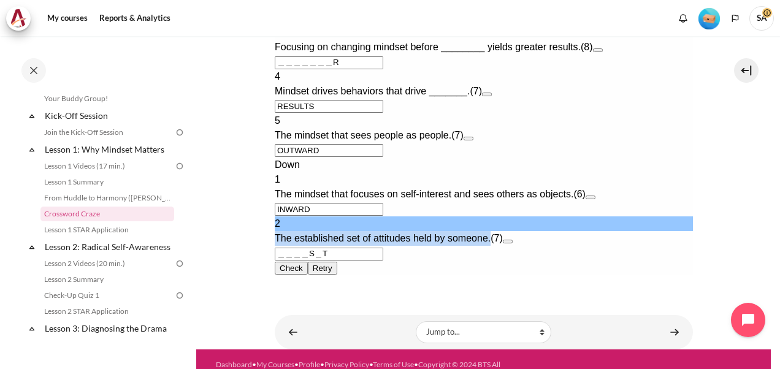
drag, startPoint x: 296, startPoint y: 201, endPoint x: 509, endPoint y: 202, distance: 213.5
click at [490, 233] on span "The established set of attitudes held by someone." at bounding box center [382, 238] width 216 height 10
copy span "The established set of attitudes held by someone."
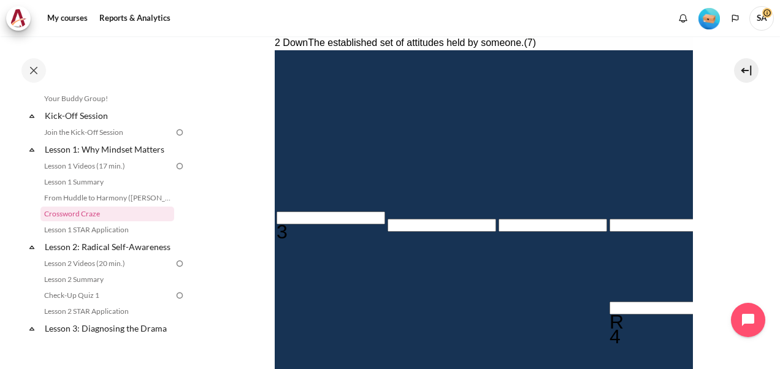
scroll to position [273, 0]
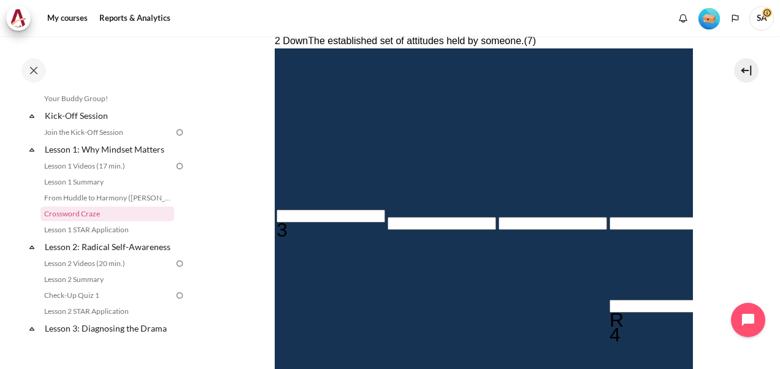
type input "M＿＿＿S＿T"
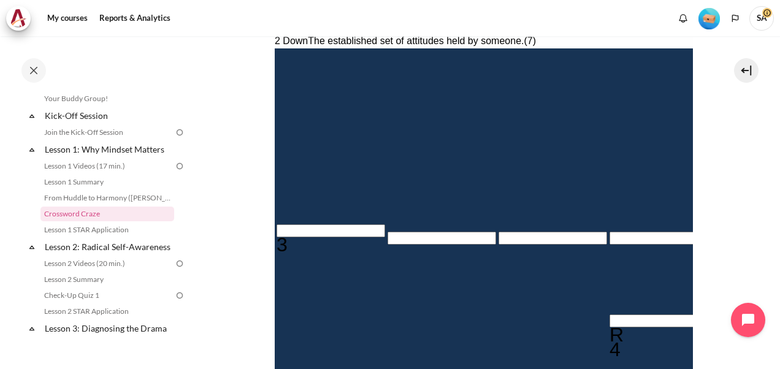
type input "＿＿＿＿＿I＿R"
type input "MI＿＿S＿T"
type input "MIN＿S＿T"
type input "MINDS＿T"
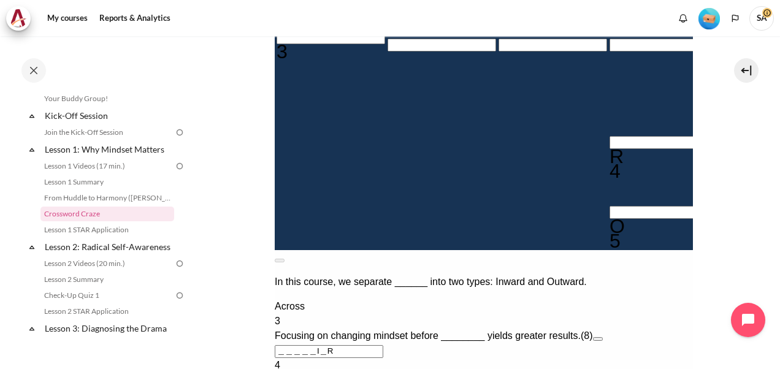
scroll to position [470, 0]
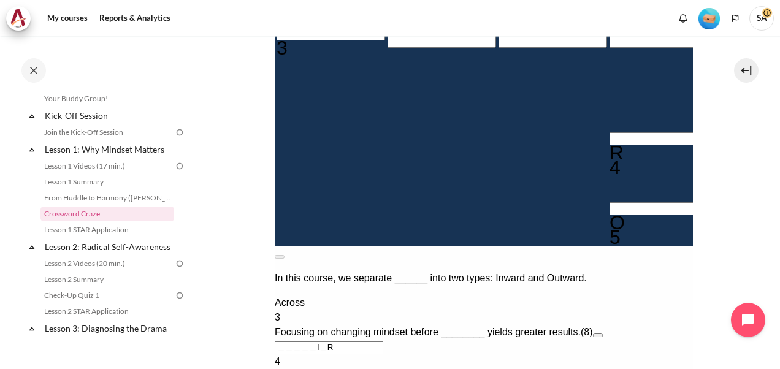
type input "MINDSET"
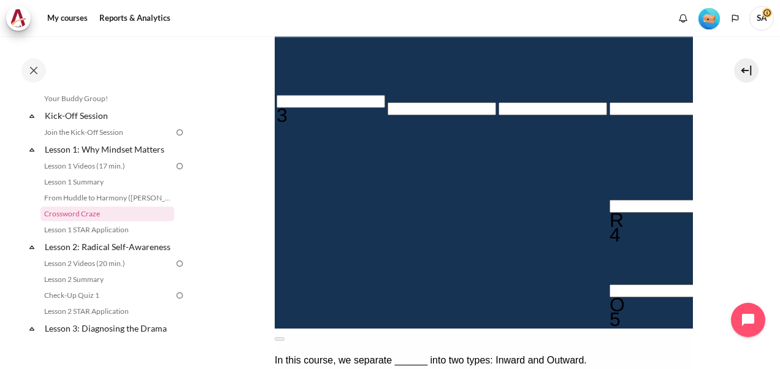
scroll to position [415, 0]
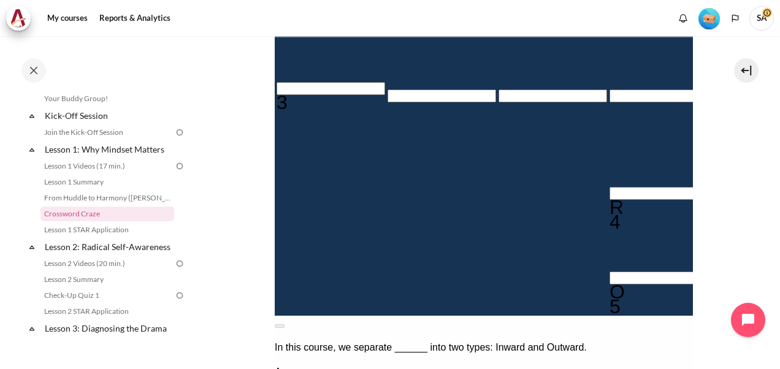
click at [303, 82] on input "Row 5, Column 1. 3 Across. Focusing on changing mindset before ________ yields …" at bounding box center [330, 88] width 109 height 13
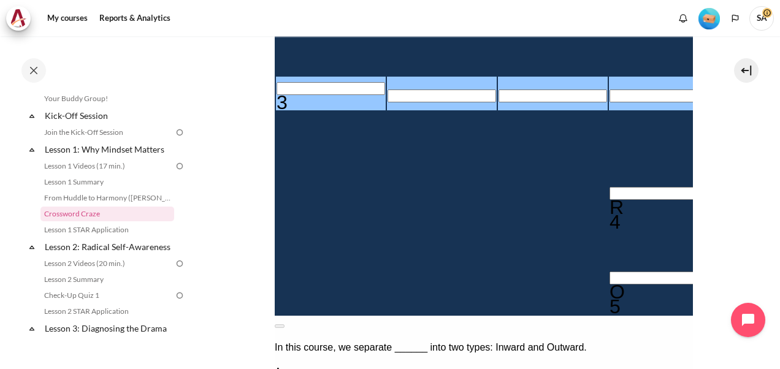
type input "B＿＿＿＿I＿R"
type input "BE＿＿＿I＿R"
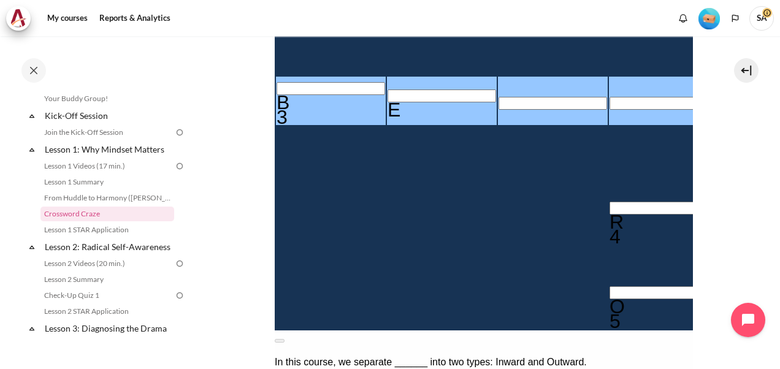
type input "BEH＿＿I＿R"
type input "BEHA＿I＿R"
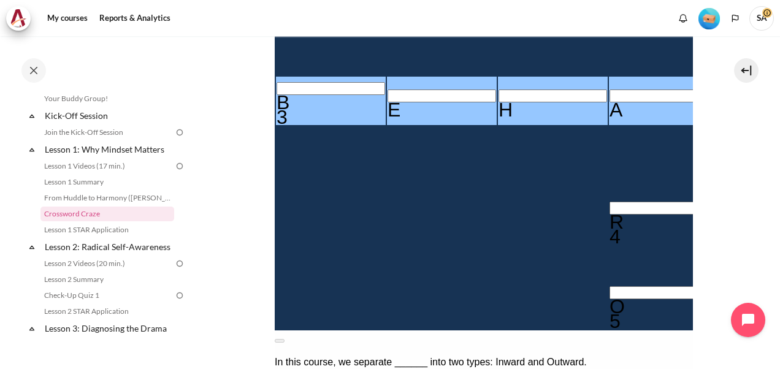
type input "BEHAB＿＿R"
type input "M＿NDSET"
type input "BEHAV＿＿R"
type input "BEHAVI＿R"
type input "MINDSET"
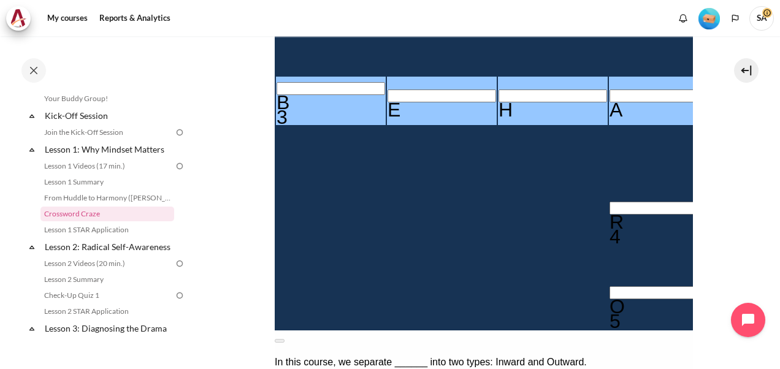
type input "BEHAVIOR"
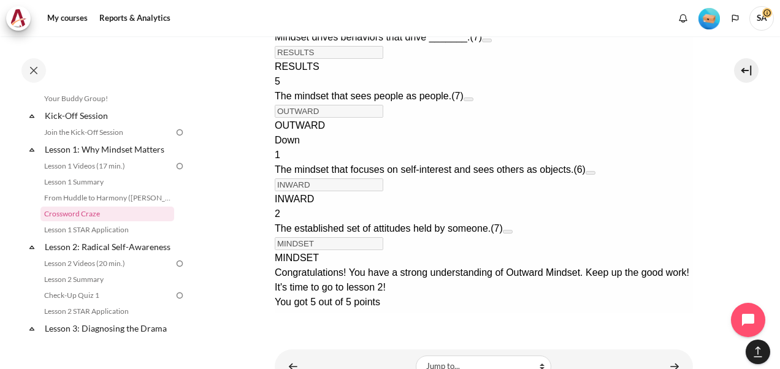
scroll to position [894, 0]
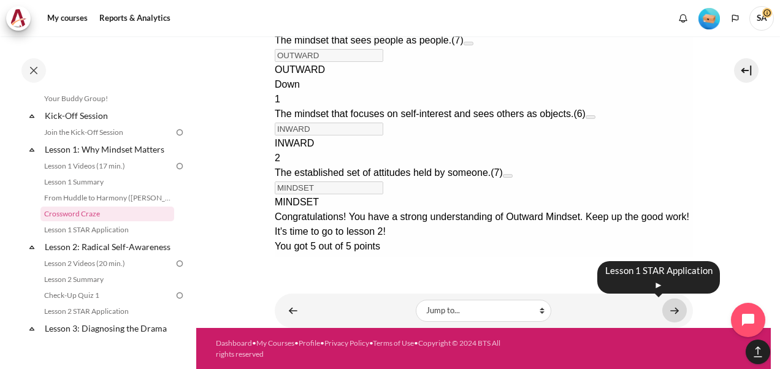
click at [665, 307] on link "Content" at bounding box center [675, 311] width 25 height 24
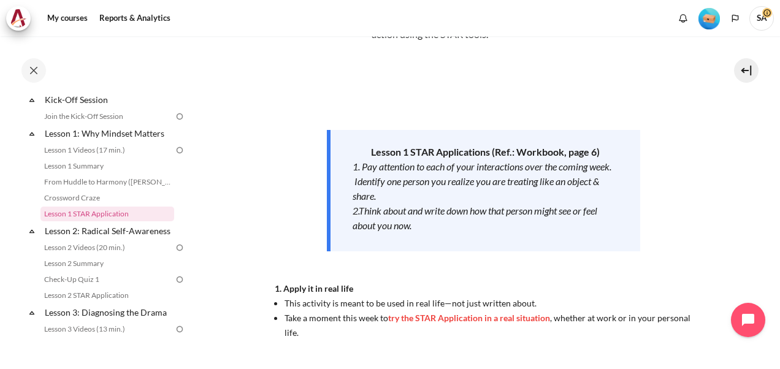
scroll to position [119, 0]
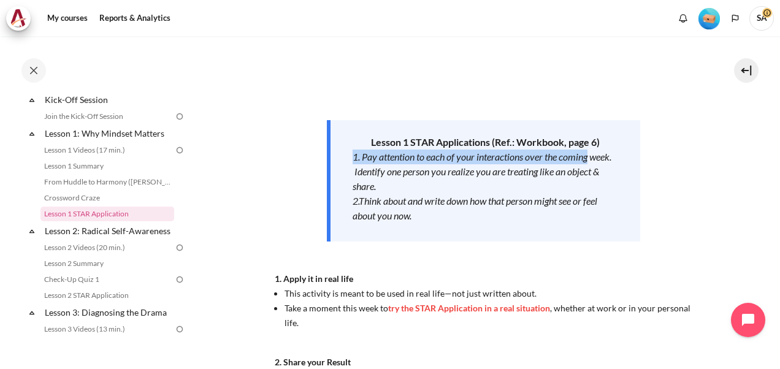
drag, startPoint x: 772, startPoint y: 143, endPoint x: 772, endPoint y: 150, distance: 6.7
click at [772, 150] on div "My courses MYBN B3 Lesson 1: Why Mindset Matters Lesson 1 STAR Application Less…" at bounding box center [390, 202] width 780 height 333
drag, startPoint x: 772, startPoint y: 150, endPoint x: 720, endPoint y: 156, distance: 52.5
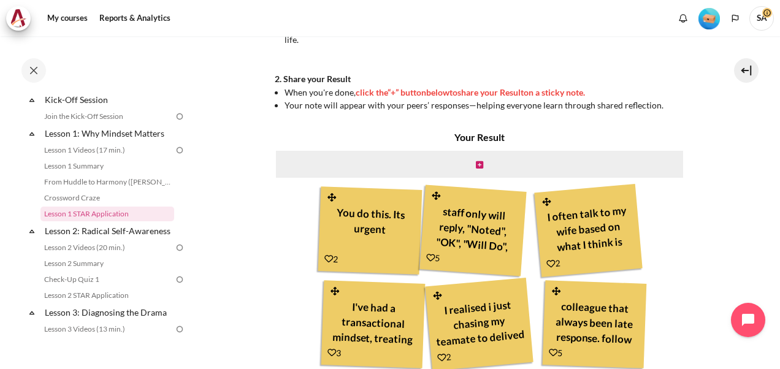
scroll to position [400, 0]
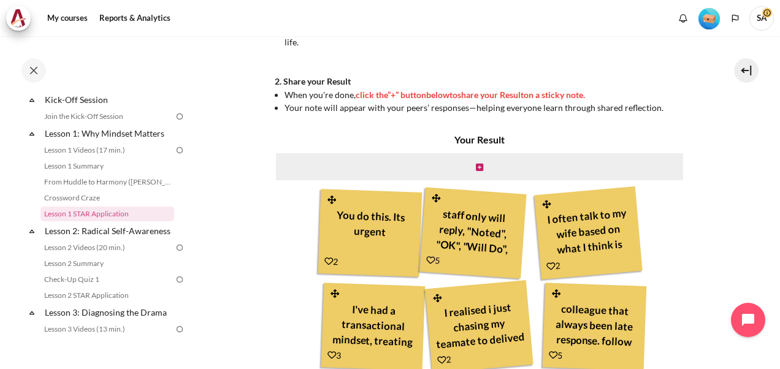
click at [628, 218] on div "I often talk to my wife based on what I think is right, without considering how…" at bounding box center [588, 233] width 108 height 93
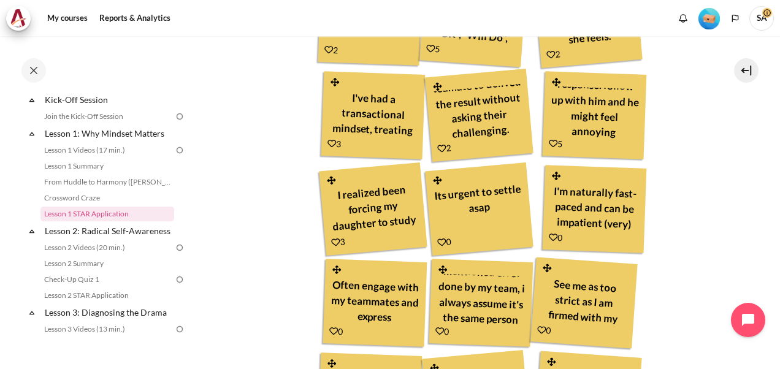
scroll to position [44, 0]
drag, startPoint x: 777, startPoint y: 261, endPoint x: 768, endPoint y: 271, distance: 13.0
click at [768, 271] on div "My courses MYBN B3 Lesson 1: Why Mindset Matters Lesson 1 STAR Application Less…" at bounding box center [390, 202] width 780 height 333
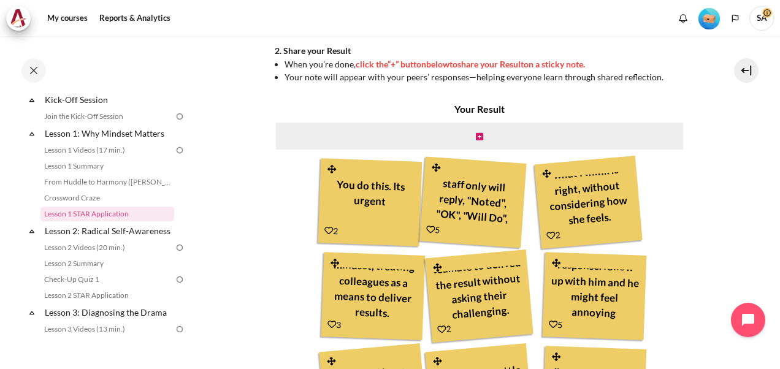
scroll to position [421, 0]
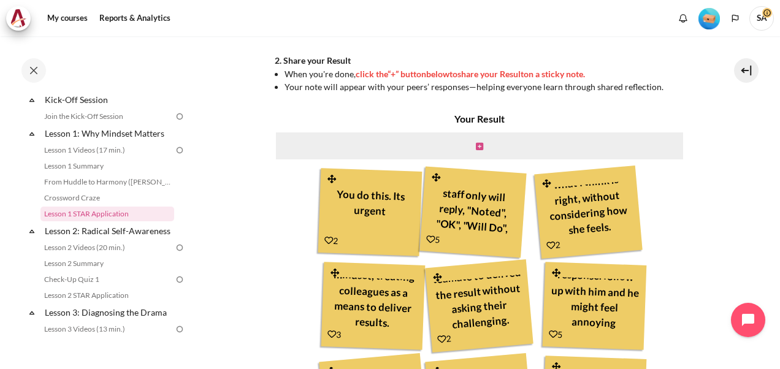
click at [479, 150] on icon "Content" at bounding box center [479, 146] width 7 height 9
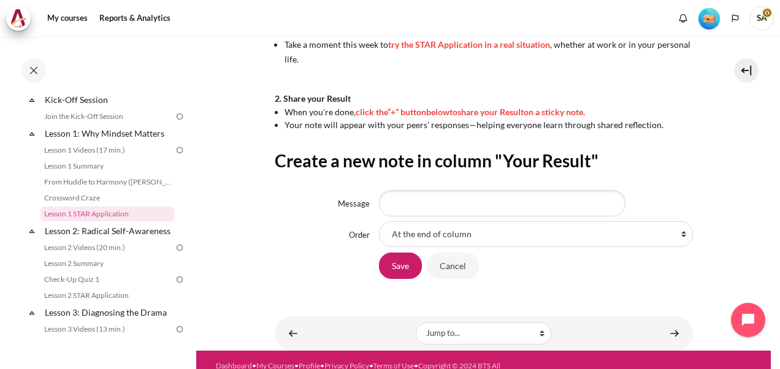
scroll to position [386, 0]
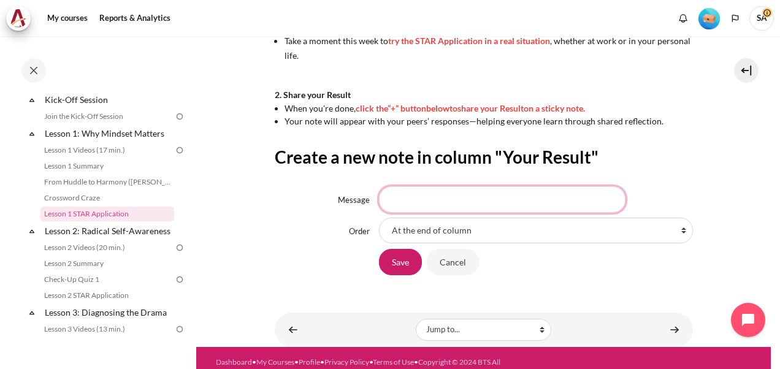
click at [440, 204] on input "Message" at bounding box center [502, 200] width 247 height 26
type input "Boss always push all for urgent saleable"
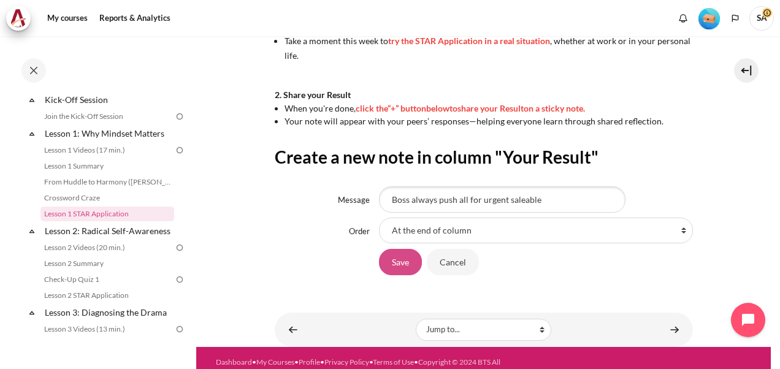
click at [394, 259] on input "Save" at bounding box center [400, 262] width 43 height 26
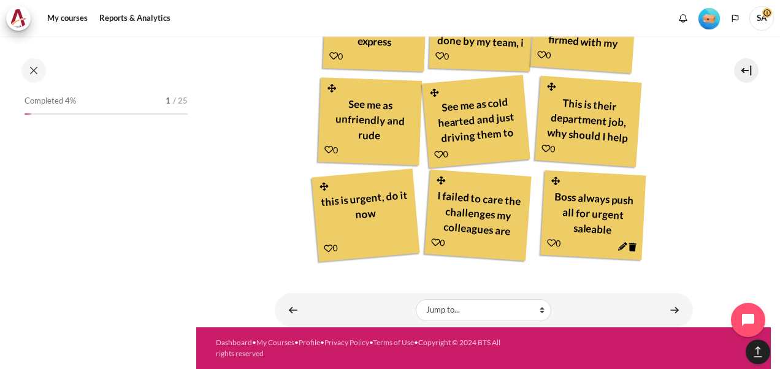
scroll to position [151, 0]
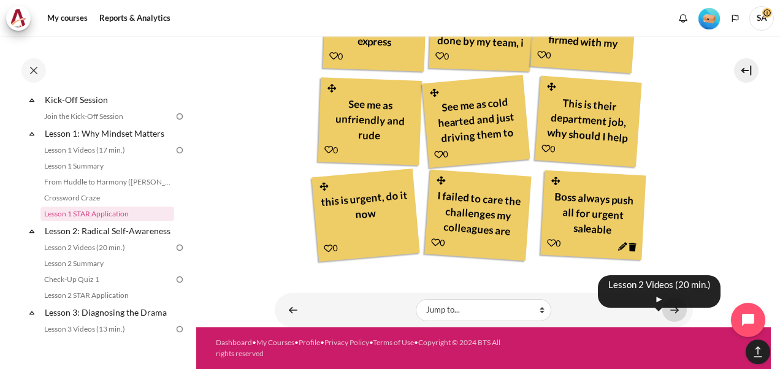
click at [667, 310] on link "Content" at bounding box center [675, 310] width 25 height 24
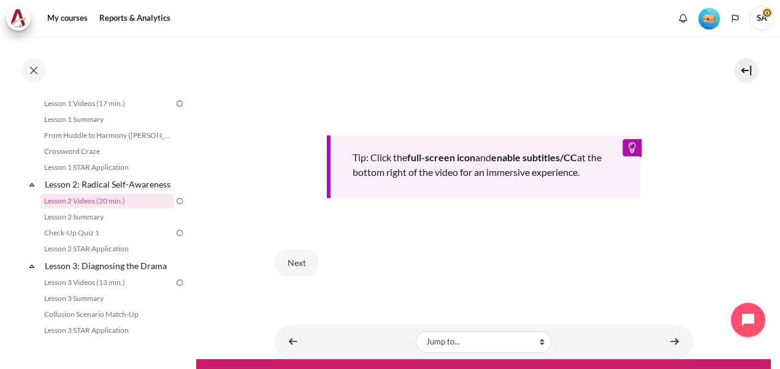
scroll to position [513, 0]
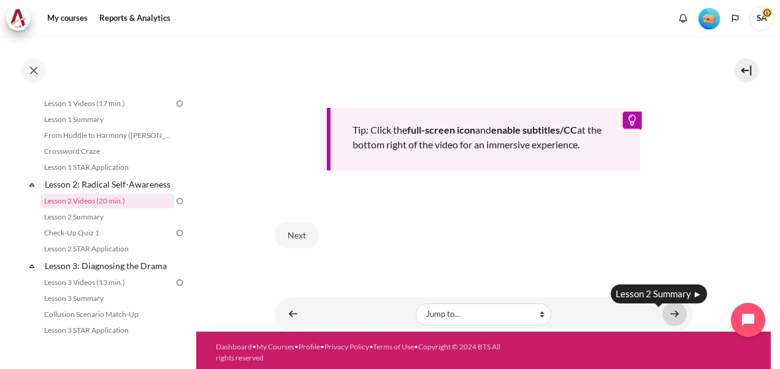
click at [663, 308] on link "Content" at bounding box center [675, 314] width 25 height 24
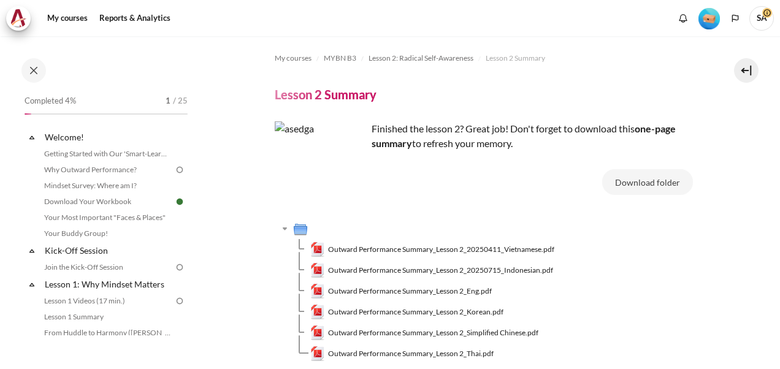
scroll to position [213, 0]
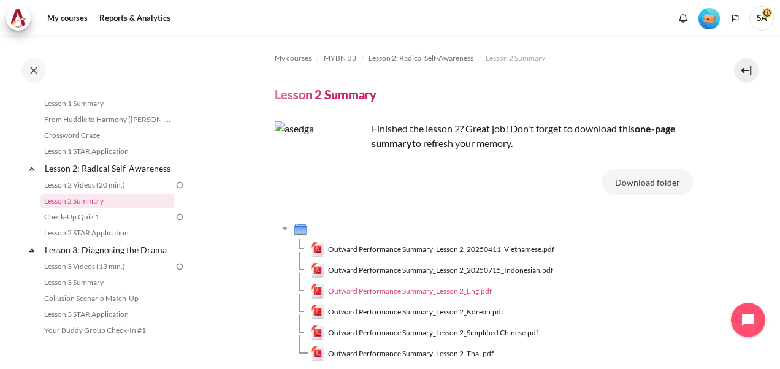
click at [417, 292] on span "Outward Performance Summary_Lesson 2_Eng.pdf" at bounding box center [410, 291] width 164 height 11
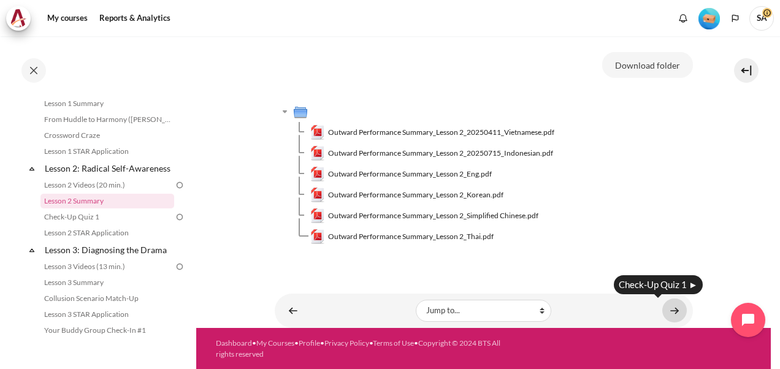
click at [670, 311] on link "Content" at bounding box center [675, 311] width 25 height 24
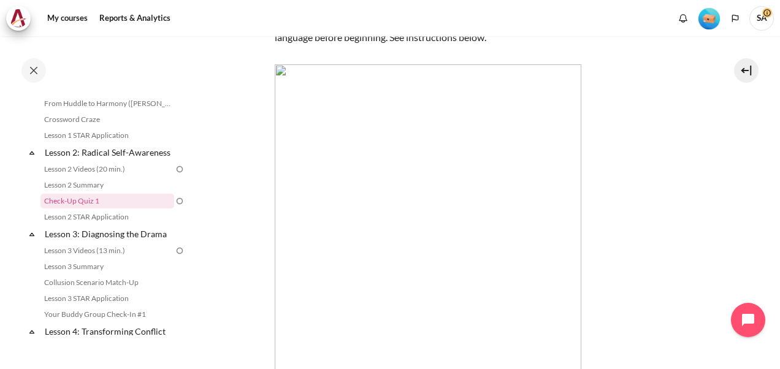
scroll to position [151, 0]
click at [400, 227] on img "Content" at bounding box center [428, 217] width 307 height 307
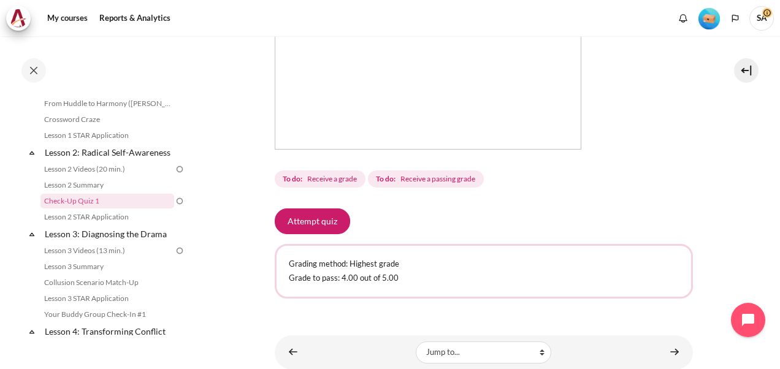
scroll to position [375, 0]
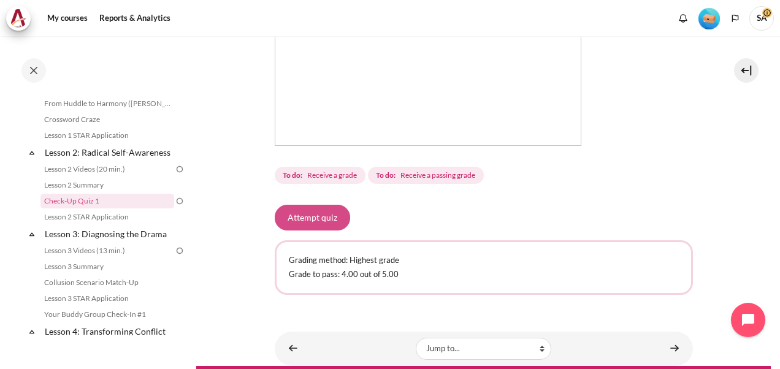
click at [310, 217] on button "Attempt quiz" at bounding box center [312, 218] width 75 height 26
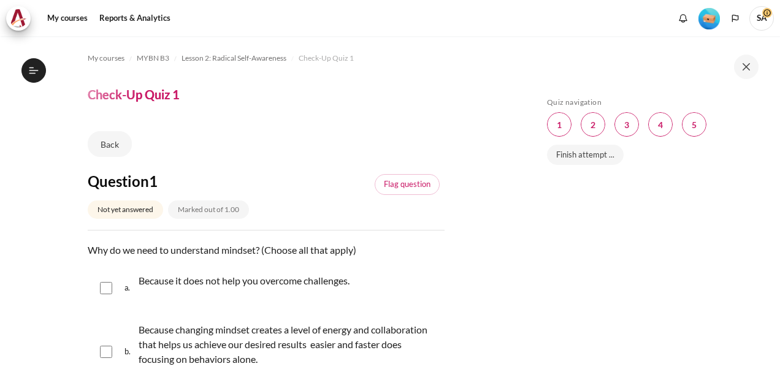
scroll to position [229, 0]
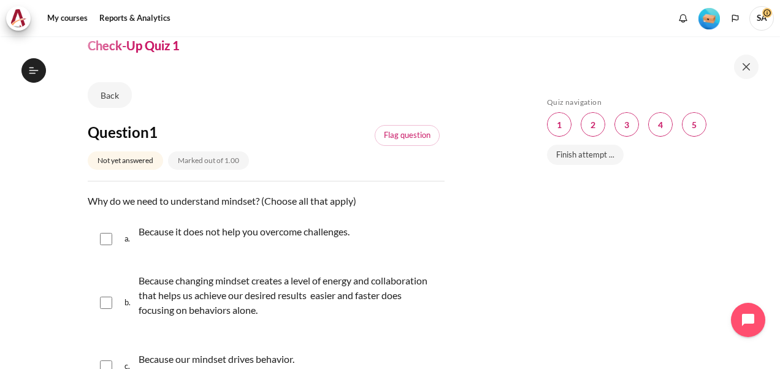
scroll to position [74, 0]
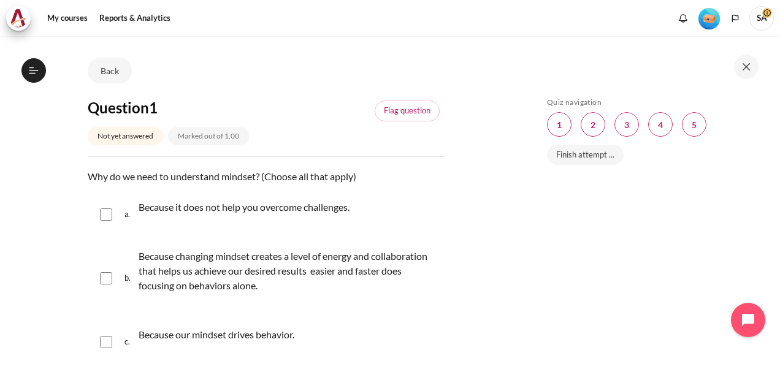
click at [101, 277] on input "Content" at bounding box center [106, 278] width 12 height 12
checkbox input "true"
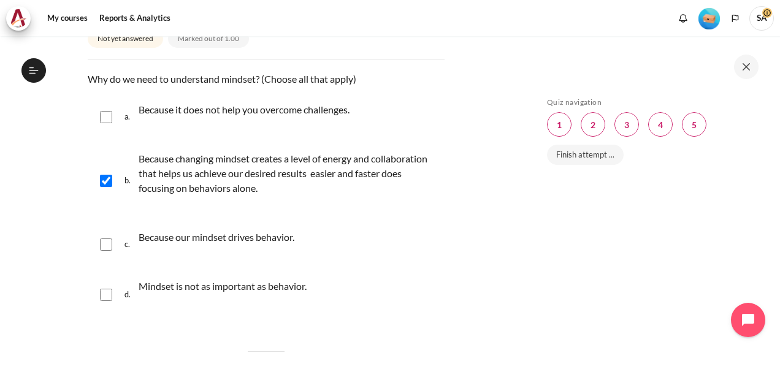
scroll to position [172, 0]
click at [105, 245] on input "Content" at bounding box center [106, 244] width 12 height 12
checkbox input "true"
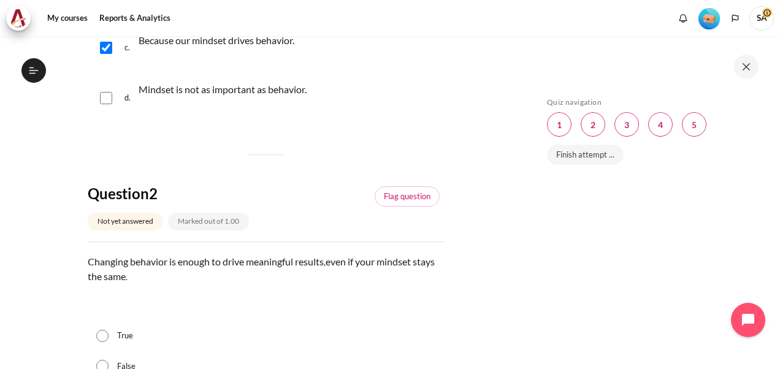
scroll to position [393, 0]
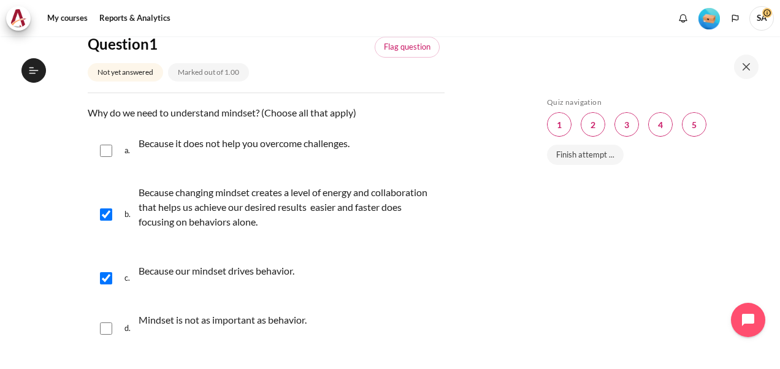
scroll to position [0, 0]
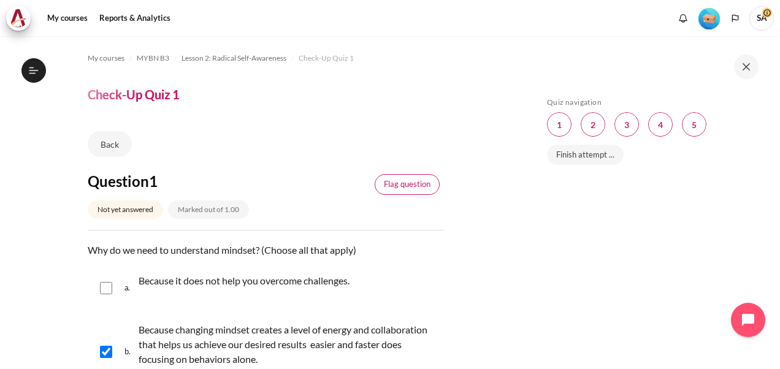
click at [402, 180] on link "Flag question" at bounding box center [407, 184] width 65 height 21
click at [414, 193] on link "Remove flag" at bounding box center [408, 184] width 63 height 21
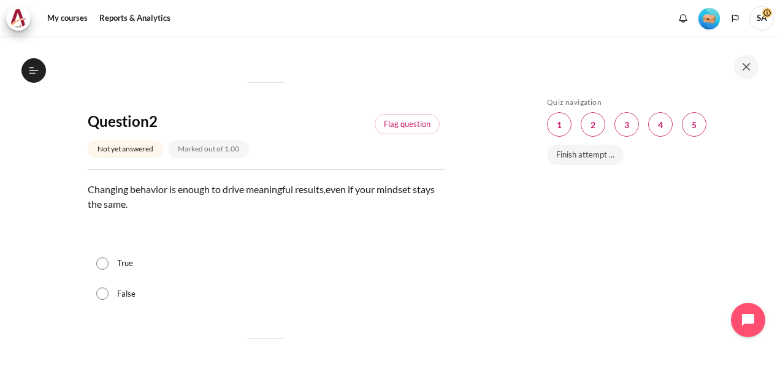
scroll to position [442, 0]
click at [102, 293] on input "False" at bounding box center [102, 292] width 12 height 12
radio input "true"
click at [96, 256] on input "True" at bounding box center [102, 262] width 12 height 12
radio input "true"
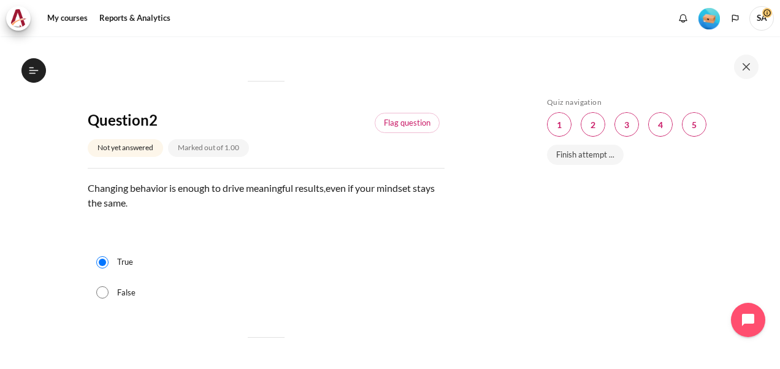
click at [96, 286] on input "False" at bounding box center [102, 292] width 12 height 12
radio input "true"
click at [96, 256] on input "True" at bounding box center [102, 262] width 12 height 12
radio input "true"
click at [102, 293] on input "False" at bounding box center [102, 292] width 12 height 12
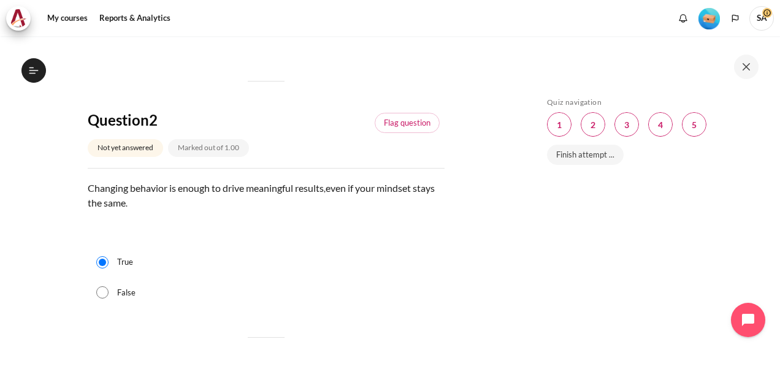
radio input "true"
click at [412, 275] on div "True" at bounding box center [266, 262] width 357 height 31
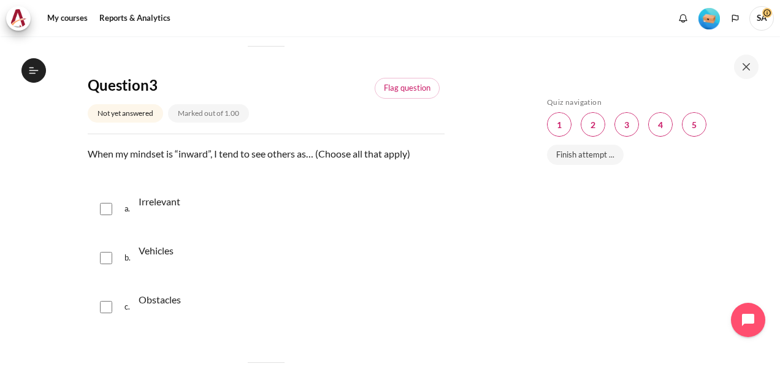
scroll to position [736, 0]
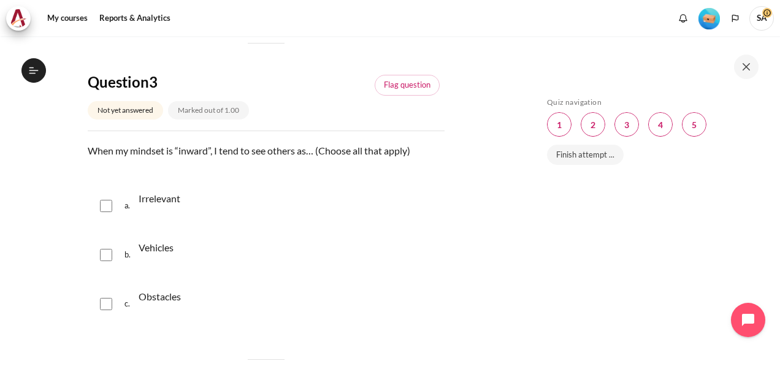
click at [108, 204] on input "Content" at bounding box center [106, 206] width 12 height 12
checkbox input "true"
click at [106, 304] on input "Content" at bounding box center [106, 304] width 12 height 12
checkbox input "true"
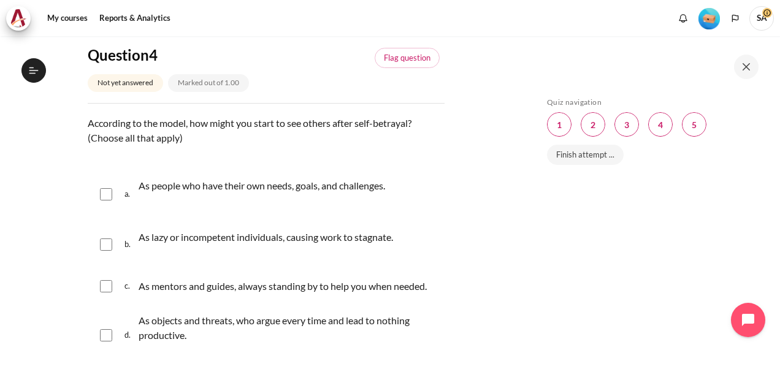
scroll to position [1104, 0]
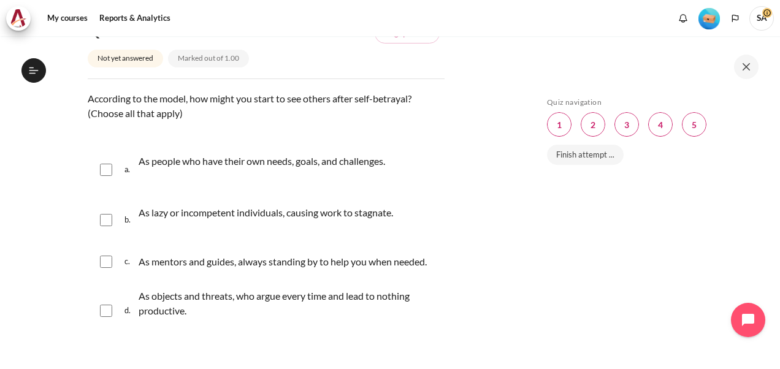
click at [106, 169] on input "Content" at bounding box center [106, 170] width 12 height 12
checkbox input "true"
click at [107, 268] on input "Content" at bounding box center [106, 262] width 12 height 12
checkbox input "true"
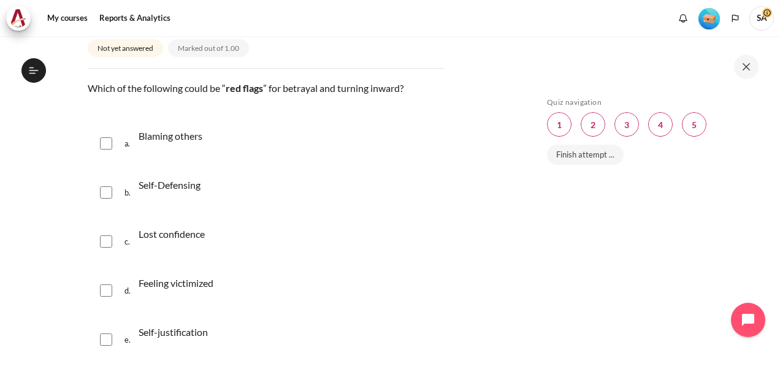
scroll to position [1521, 0]
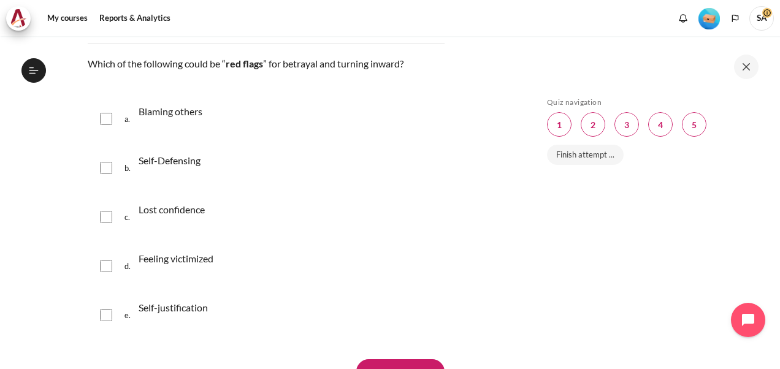
click at [101, 272] on input "Content" at bounding box center [106, 266] width 12 height 12
checkbox input "true"
click at [106, 125] on input "Content" at bounding box center [106, 119] width 12 height 12
checkbox input "true"
click at [106, 223] on input "Content" at bounding box center [106, 217] width 12 height 12
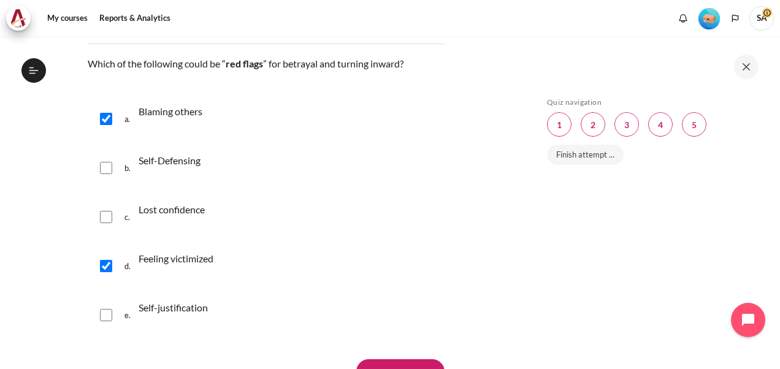
checkbox input "true"
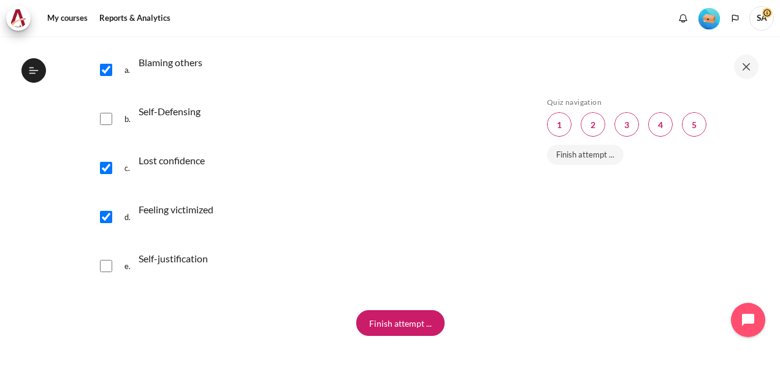
scroll to position [1663, 0]
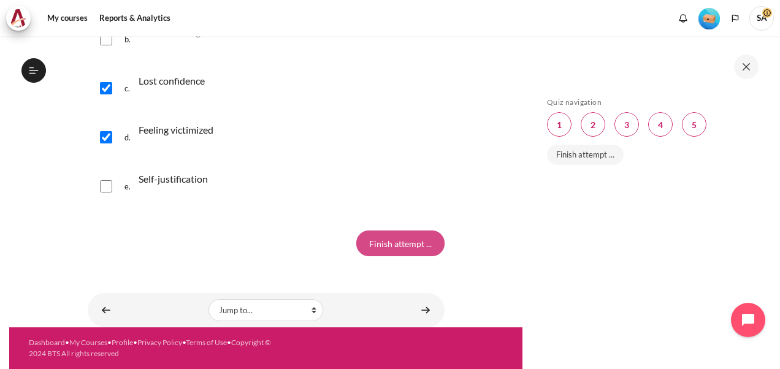
click at [385, 241] on input "Finish attempt ..." at bounding box center [400, 244] width 88 height 26
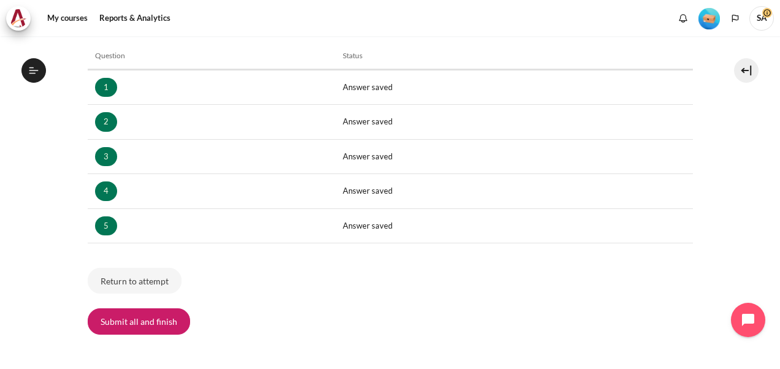
scroll to position [253, 0]
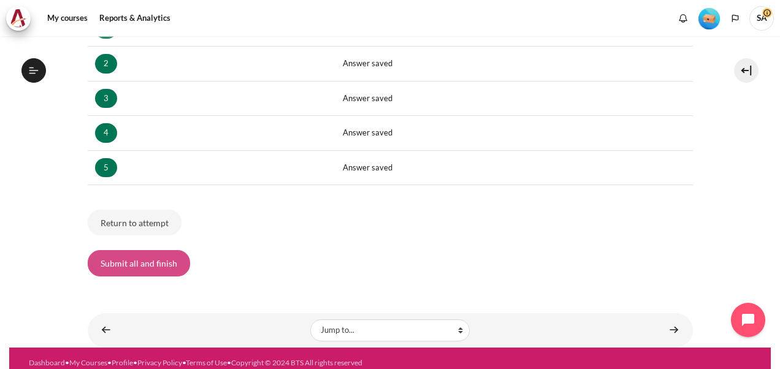
click at [139, 257] on button "Submit all and finish" at bounding box center [139, 263] width 102 height 26
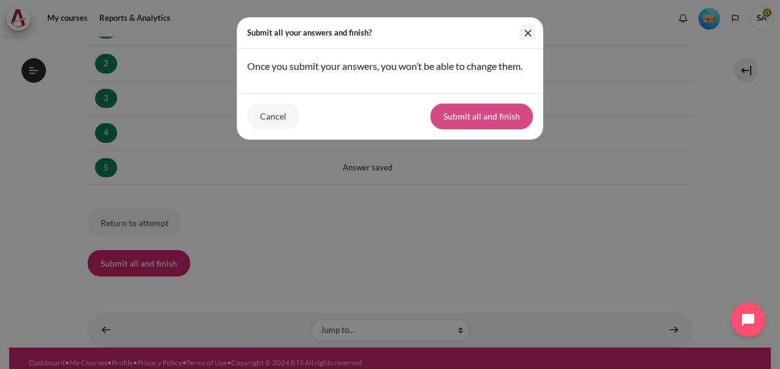
click at [514, 114] on button "Submit all and finish" at bounding box center [482, 117] width 102 height 26
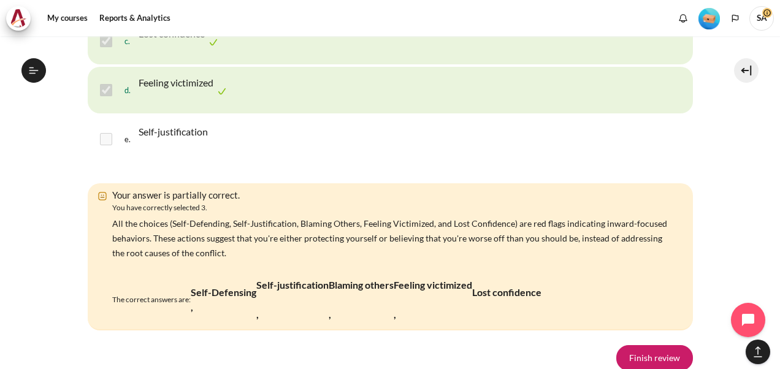
scroll to position [2691, 0]
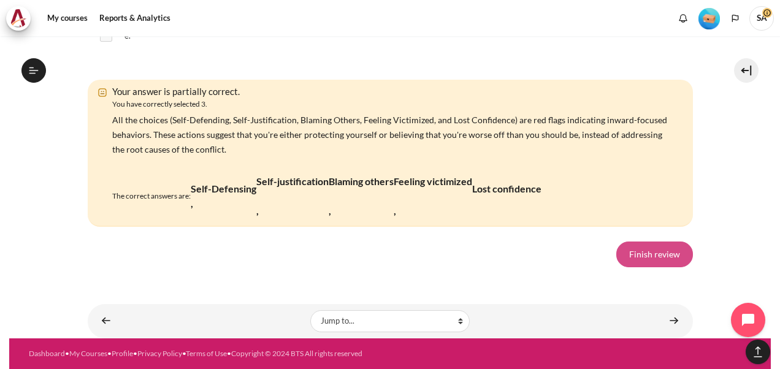
click at [658, 255] on link "Finish review" at bounding box center [655, 255] width 77 height 26
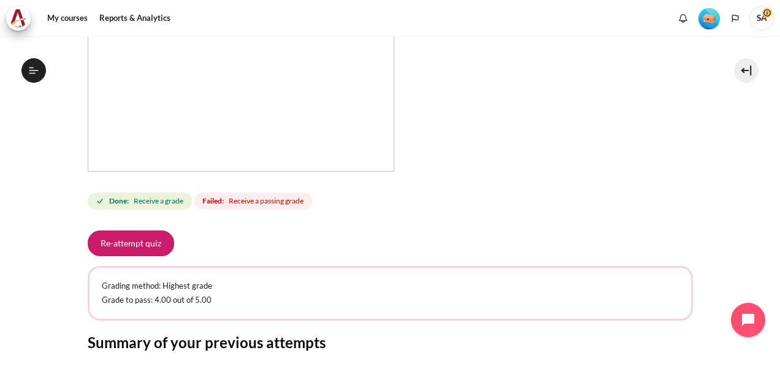
scroll to position [355, 0]
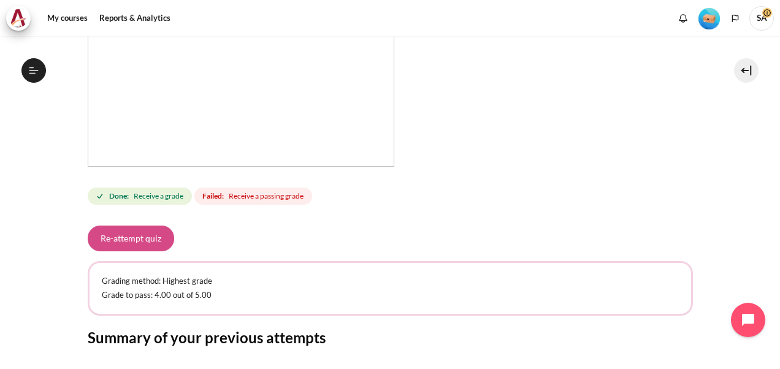
click at [153, 240] on button "Re-attempt quiz" at bounding box center [131, 239] width 87 height 26
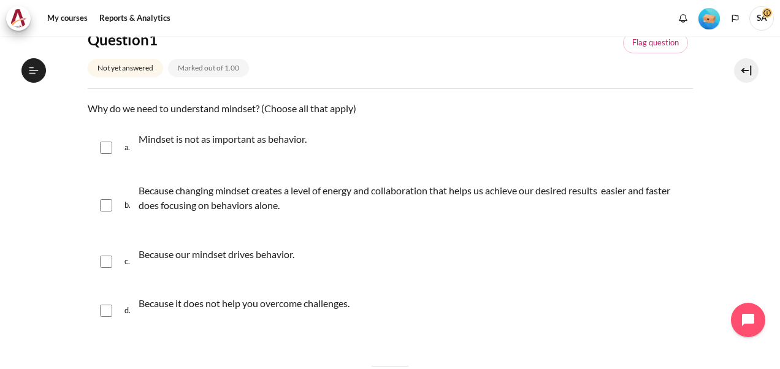
scroll to position [137, 0]
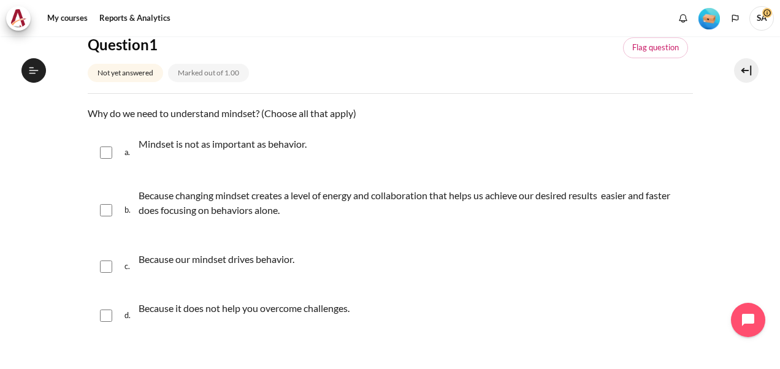
click at [114, 211] on div "b. Because changing mindset creates a level of energy and collaboration that he…" at bounding box center [391, 210] width 606 height 61
click at [105, 207] on input "Content" at bounding box center [106, 210] width 12 height 12
checkbox input "true"
click at [103, 268] on input "Content" at bounding box center [106, 267] width 12 height 12
checkbox input "true"
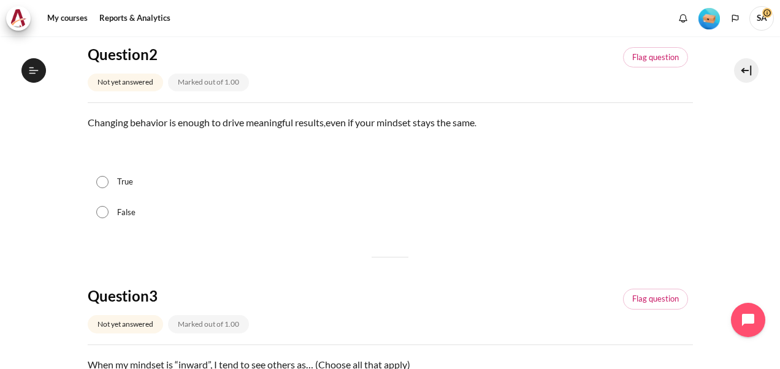
scroll to position [498, 0]
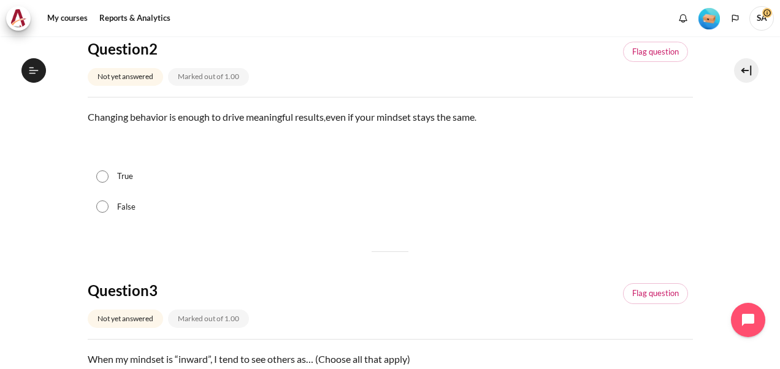
click at [96, 205] on input "False" at bounding box center [102, 207] width 12 height 12
radio input "true"
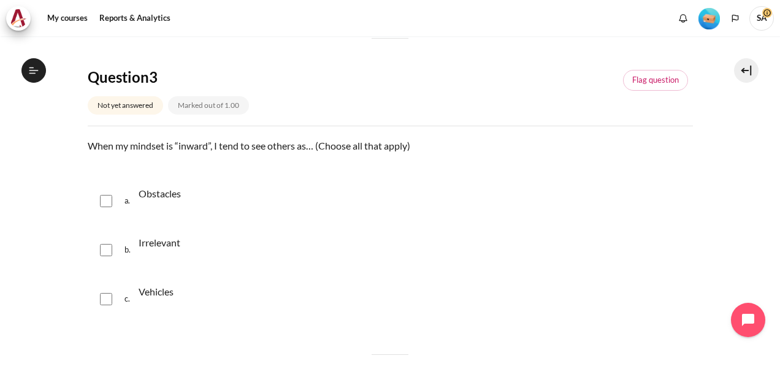
scroll to position [717, 0]
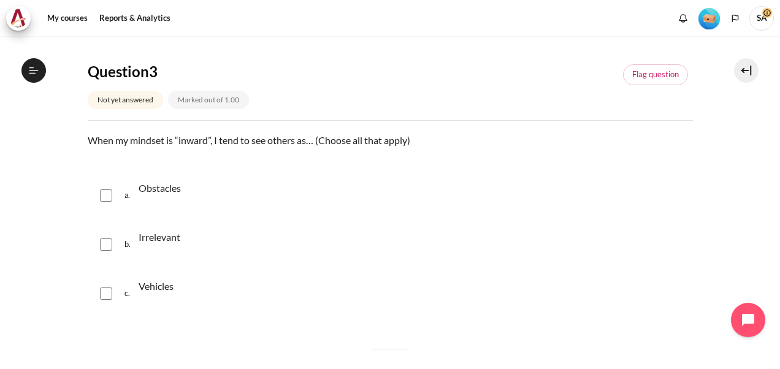
click at [108, 197] on input "Content" at bounding box center [106, 196] width 12 height 12
checkbox input "true"
click at [111, 244] on input "Content" at bounding box center [106, 245] width 12 height 12
checkbox input "true"
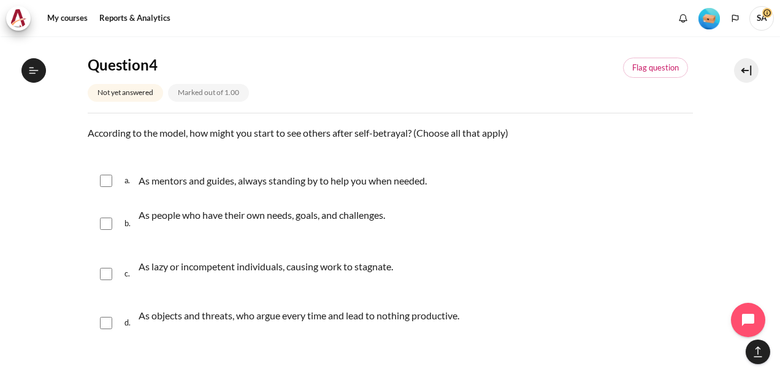
scroll to position [1063, 0]
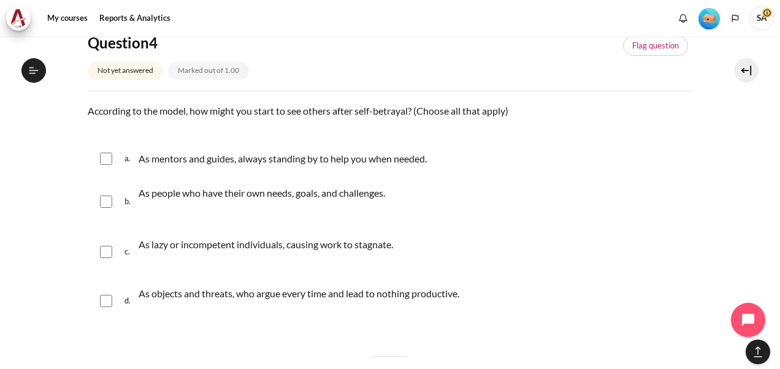
click at [103, 201] on input "Content" at bounding box center [106, 202] width 12 height 12
checkbox input "true"
click at [102, 153] on input "Content" at bounding box center [106, 159] width 12 height 12
checkbox input "true"
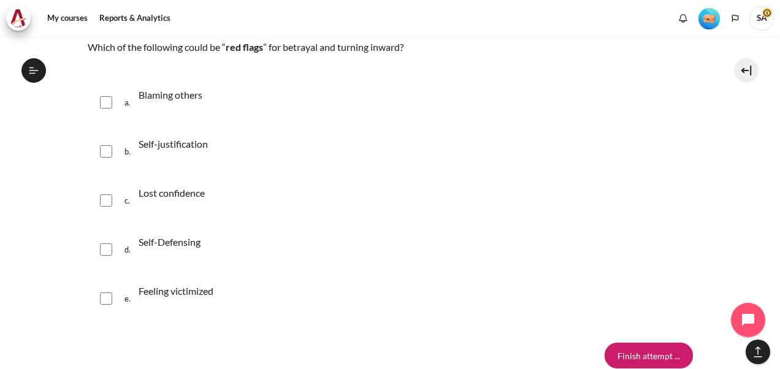
scroll to position [1466, 0]
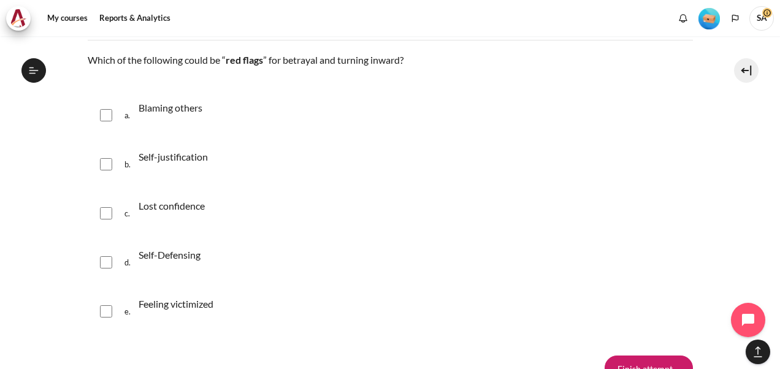
click at [118, 313] on div "e. Feeling victimized" at bounding box center [391, 311] width 606 height 47
click at [107, 314] on input "Content" at bounding box center [106, 312] width 12 height 12
checkbox input "true"
click at [106, 113] on input "Content" at bounding box center [106, 115] width 12 height 12
checkbox input "true"
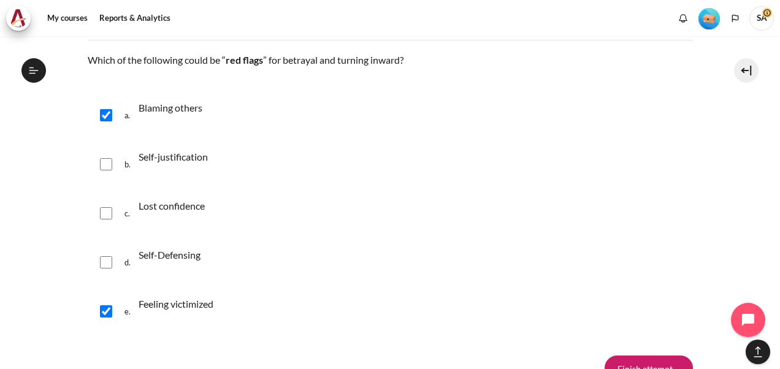
click at [108, 211] on input "Content" at bounding box center [106, 213] width 12 height 12
checkbox input "true"
click at [638, 357] on input "Finish attempt ..." at bounding box center [649, 369] width 88 height 26
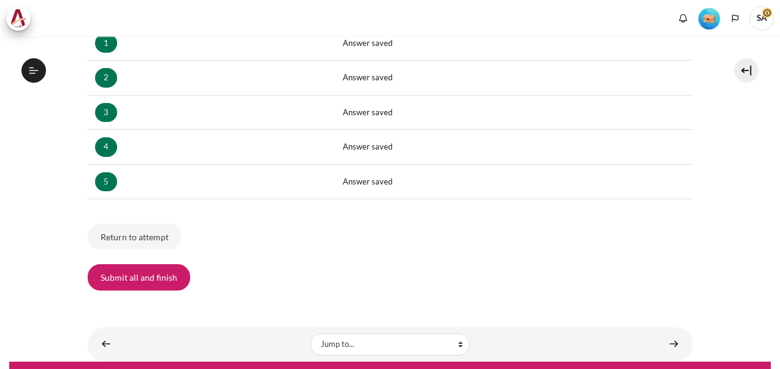
scroll to position [229, 0]
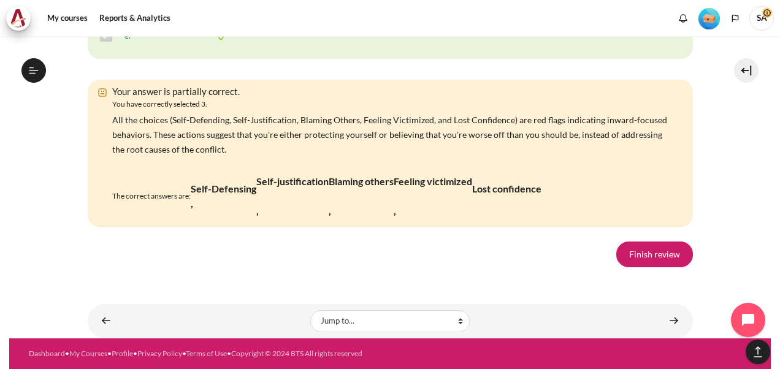
scroll to position [2667, 0]
click at [658, 267] on link "Finish review" at bounding box center [655, 255] width 77 height 26
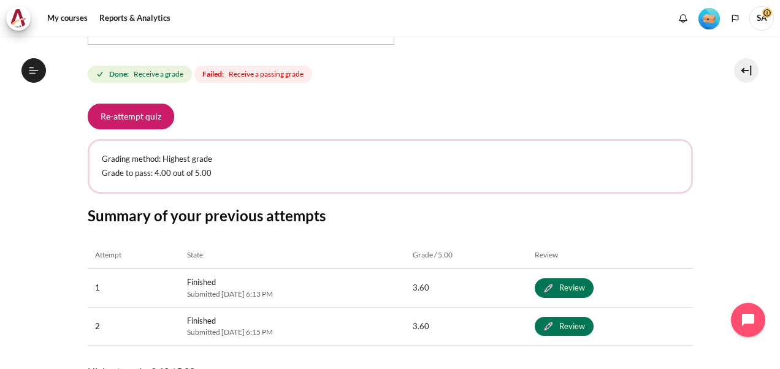
scroll to position [480, 0]
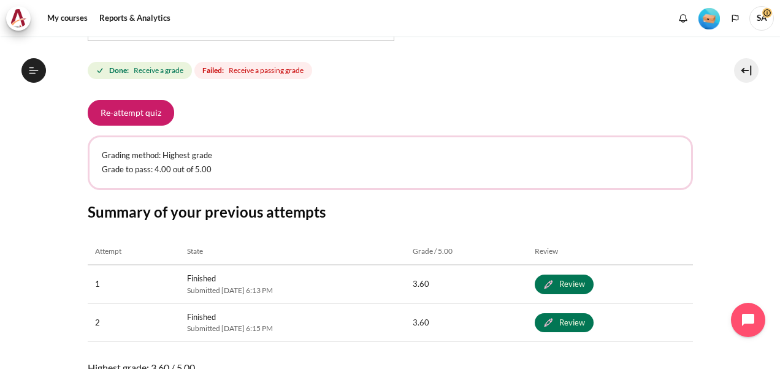
drag, startPoint x: 767, startPoint y: 257, endPoint x: 768, endPoint y: 269, distance: 12.3
click at [768, 269] on div "My courses MYBN B3 Lesson 2: Radical Self-Awareness Check-Up Quiz 1 Check-Up Qu…" at bounding box center [390, 202] width 780 height 333
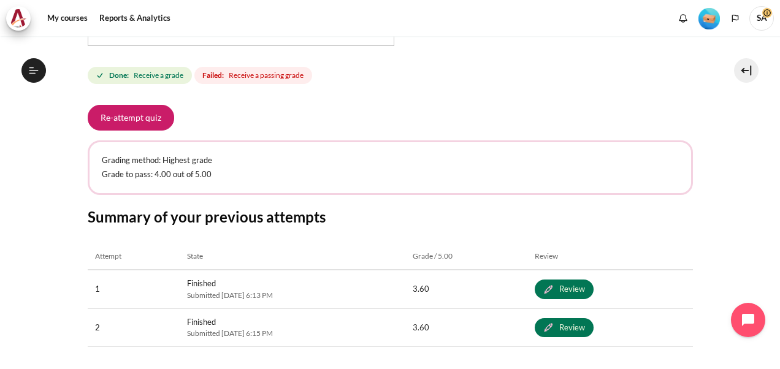
scroll to position [474, 0]
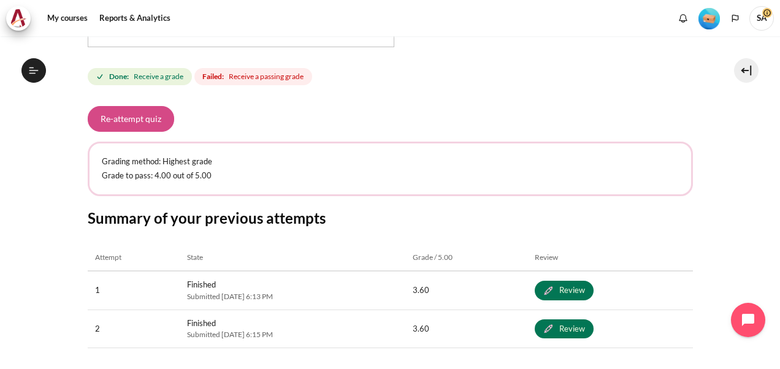
click at [162, 123] on button "Re-attempt quiz" at bounding box center [131, 119] width 87 height 26
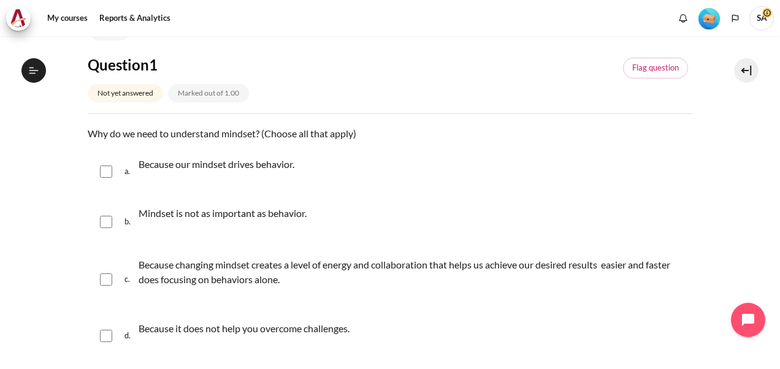
scroll to position [119, 0]
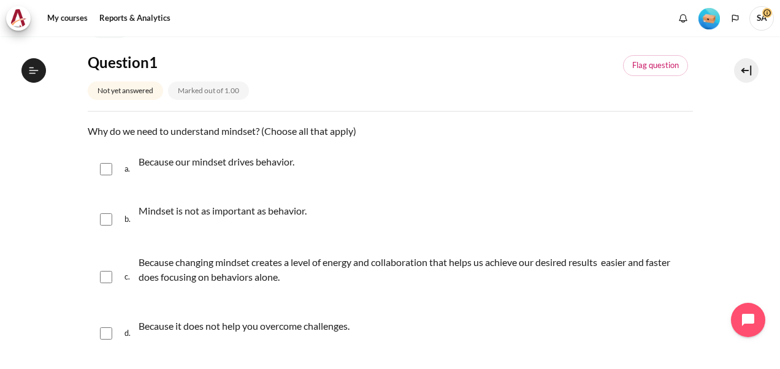
click at [286, 166] on p "Because our mindset drives behavior." at bounding box center [217, 162] width 156 height 15
checkbox input "true"
click at [279, 279] on p "Because changing mindset creates a level of energy and collaboration that helps…" at bounding box center [413, 269] width 548 height 29
checkbox input "true"
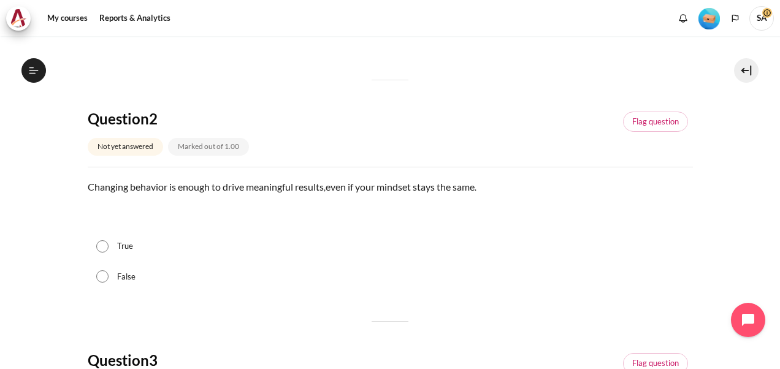
scroll to position [438, 0]
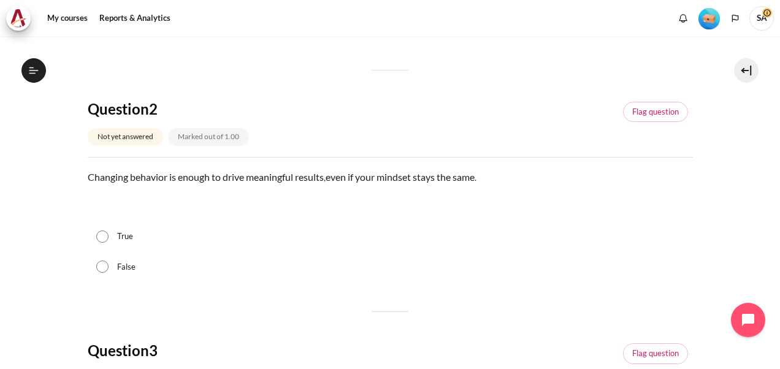
click at [146, 260] on div "False" at bounding box center [391, 267] width 606 height 31
click at [117, 258] on div "False" at bounding box center [391, 267] width 606 height 31
click at [101, 266] on input "False" at bounding box center [102, 267] width 12 height 12
radio input "true"
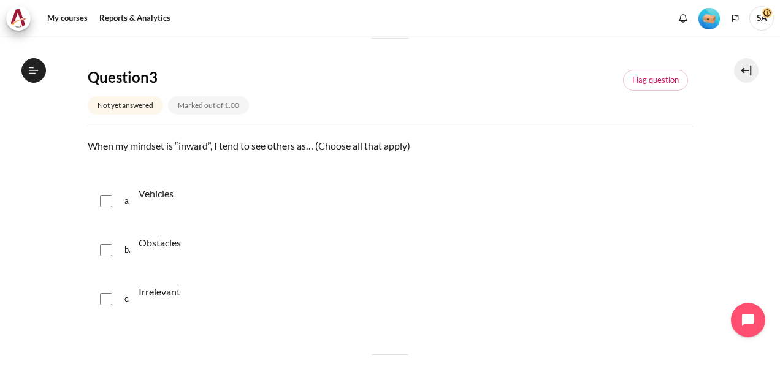
scroll to position [729, 0]
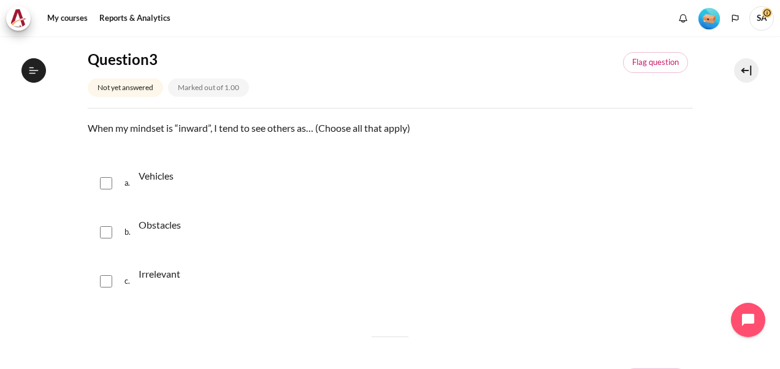
click at [106, 181] on input "Content" at bounding box center [106, 183] width 12 height 12
checkbox input "true"
click at [104, 239] on div "b. Obstacles" at bounding box center [391, 232] width 606 height 47
click at [106, 239] on div "b. Obstacles" at bounding box center [391, 232] width 606 height 47
click at [104, 230] on input "Content" at bounding box center [106, 232] width 12 height 12
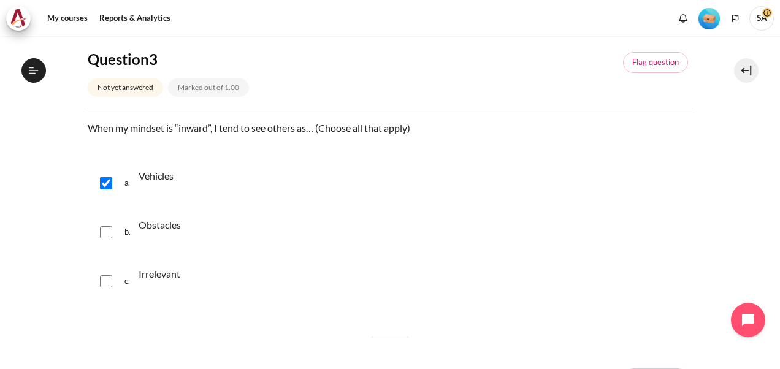
checkbox input "true"
click at [109, 282] on input "Content" at bounding box center [106, 281] width 12 height 12
checkbox input "true"
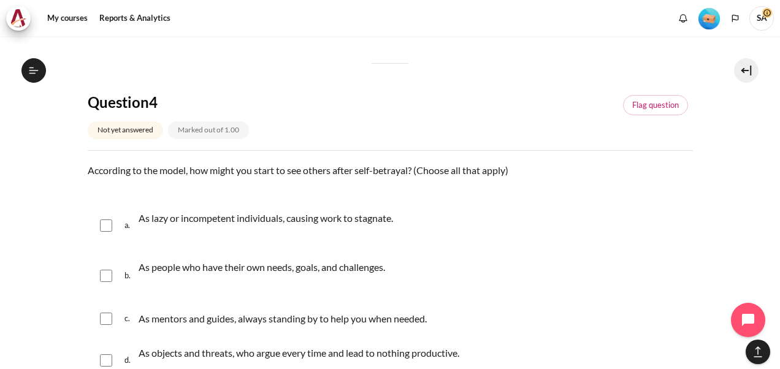
scroll to position [1013, 0]
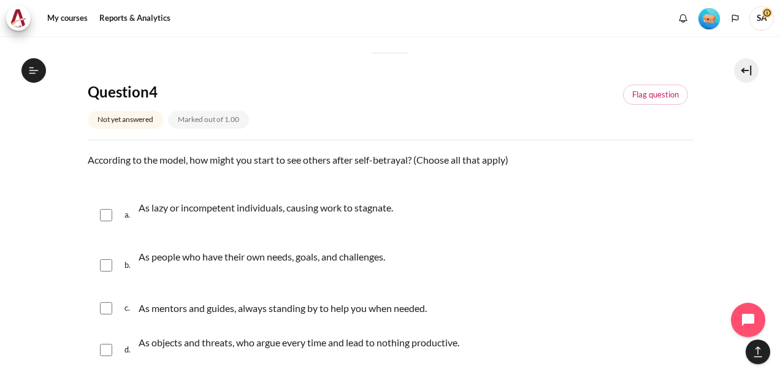
click at [107, 219] on input "Content" at bounding box center [106, 215] width 12 height 12
checkbox input "true"
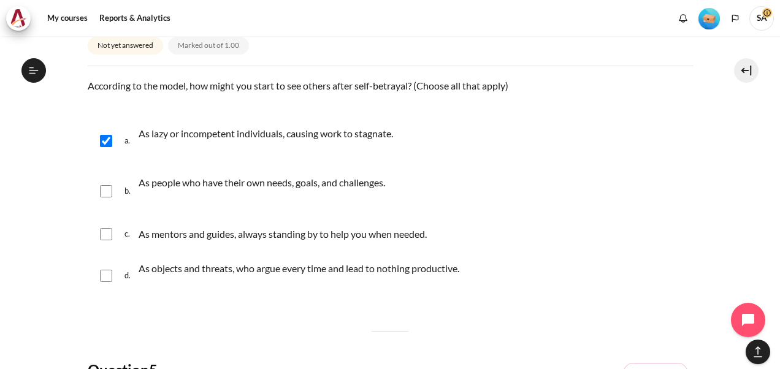
scroll to position [1096, 0]
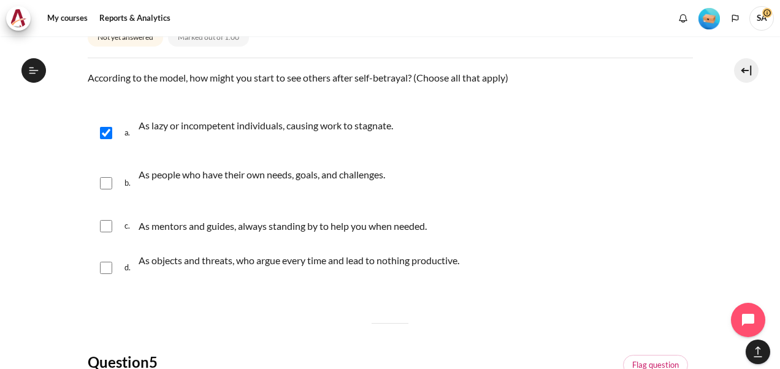
click at [107, 232] on div "c. As mentors and guides, always standing by to help you when needed." at bounding box center [391, 226] width 606 height 32
click at [104, 226] on input "Content" at bounding box center [106, 226] width 12 height 12
checkbox input "true"
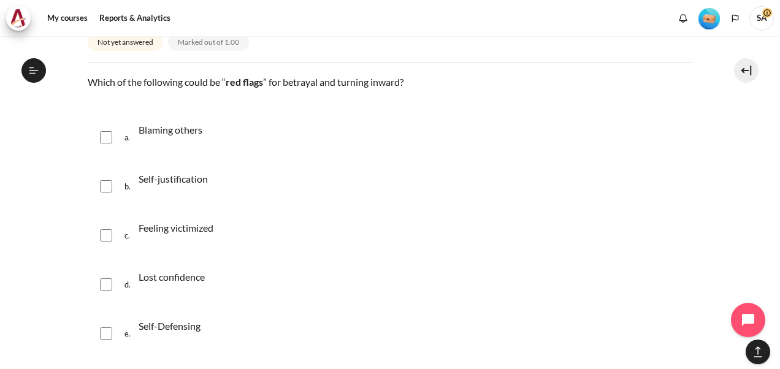
scroll to position [1449, 0]
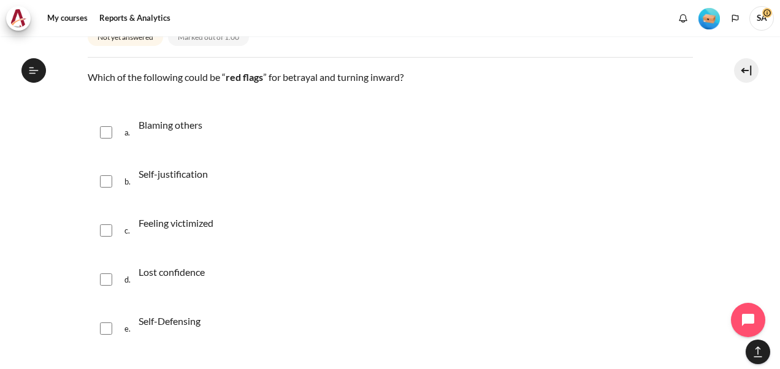
click at [104, 130] on input "Content" at bounding box center [106, 132] width 12 height 12
checkbox input "true"
click at [106, 175] on input "Content" at bounding box center [106, 181] width 12 height 12
checkbox input "true"
click at [112, 238] on div "c. Feeling victimized" at bounding box center [391, 230] width 606 height 47
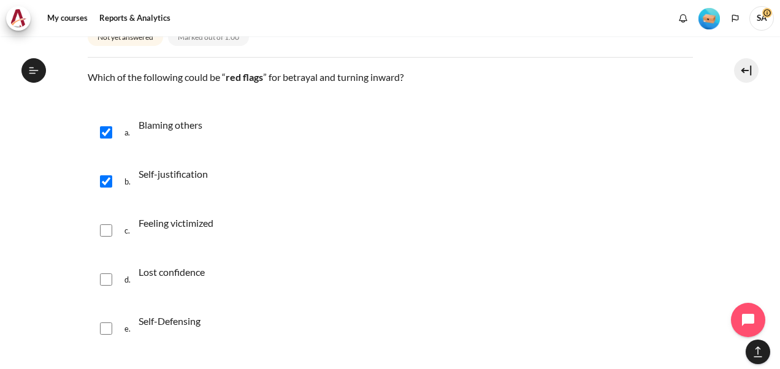
click at [108, 231] on input "Content" at bounding box center [106, 231] width 12 height 12
checkbox input "true"
click at [108, 280] on input "Content" at bounding box center [106, 280] width 12 height 12
checkbox input "true"
click at [109, 323] on input "Content" at bounding box center [106, 329] width 12 height 12
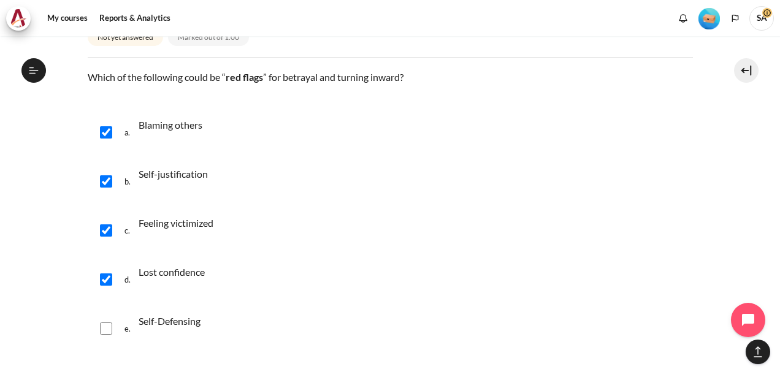
checkbox input "true"
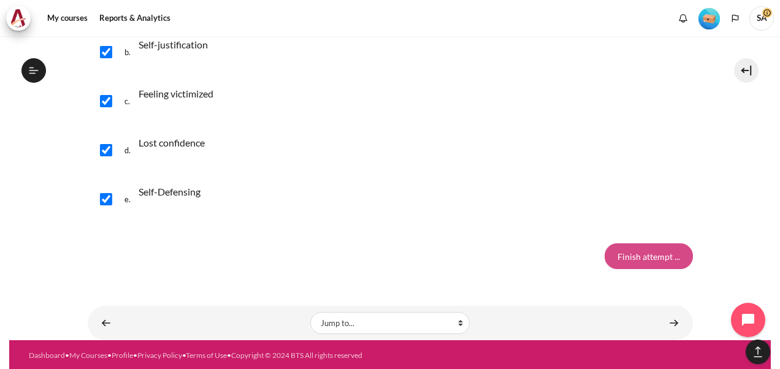
click at [615, 257] on input "Finish attempt ..." at bounding box center [649, 257] width 88 height 26
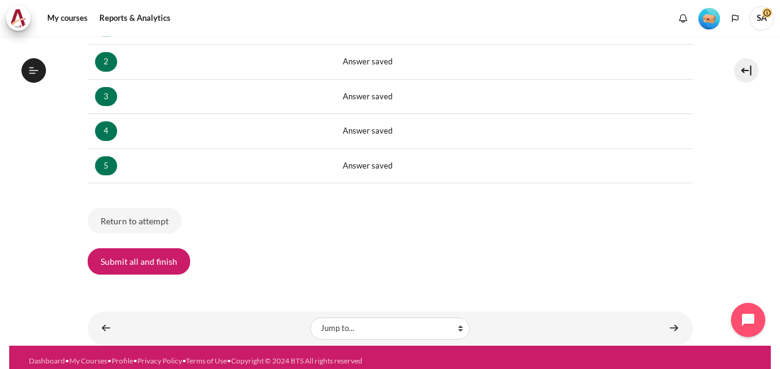
scroll to position [260, 0]
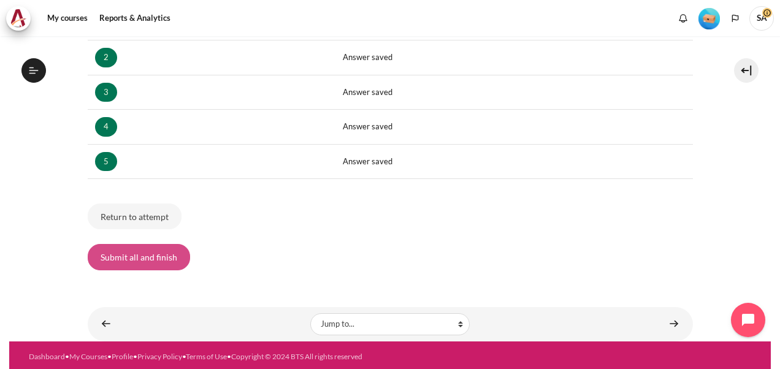
click at [137, 252] on button "Submit all and finish" at bounding box center [139, 257] width 102 height 26
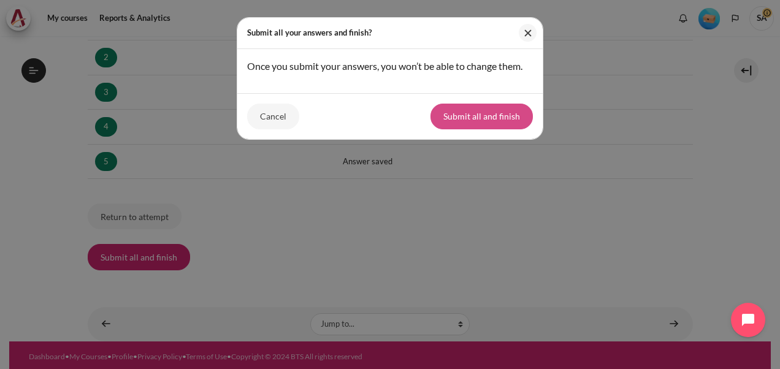
click at [437, 111] on button "Submit all and finish" at bounding box center [482, 117] width 102 height 26
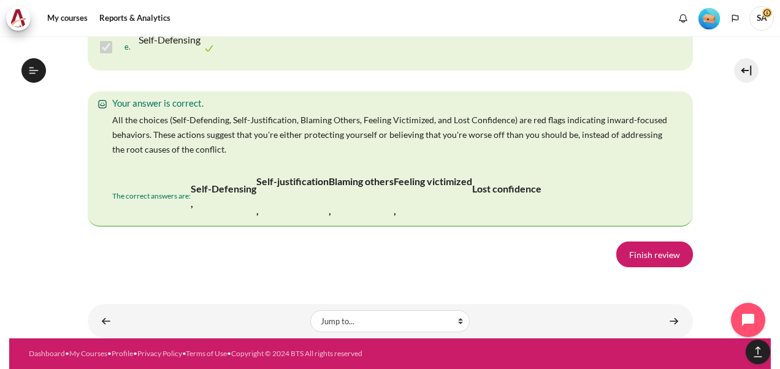
scroll to position [2648, 0]
click at [661, 264] on link "Finish review" at bounding box center [655, 255] width 77 height 26
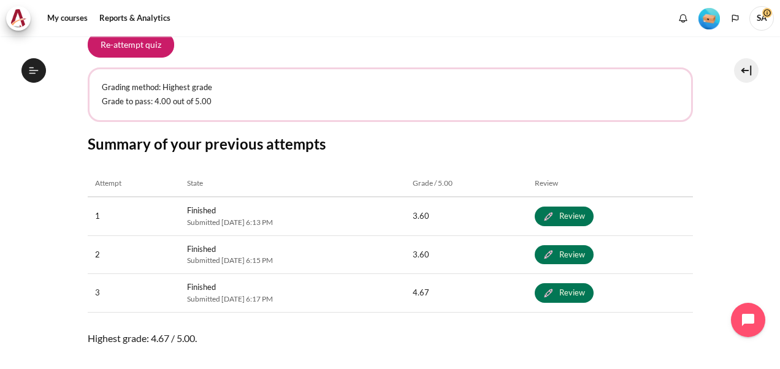
scroll to position [625, 0]
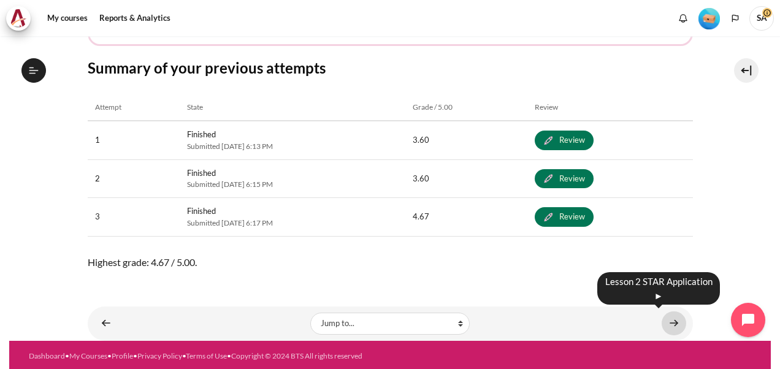
click at [669, 327] on link "Content" at bounding box center [674, 324] width 25 height 24
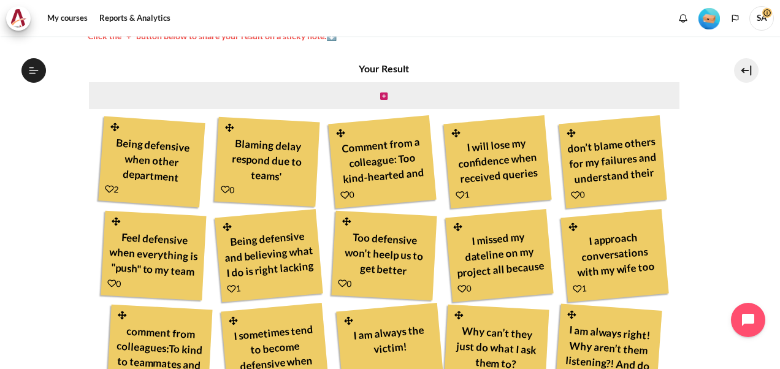
scroll to position [378, 0]
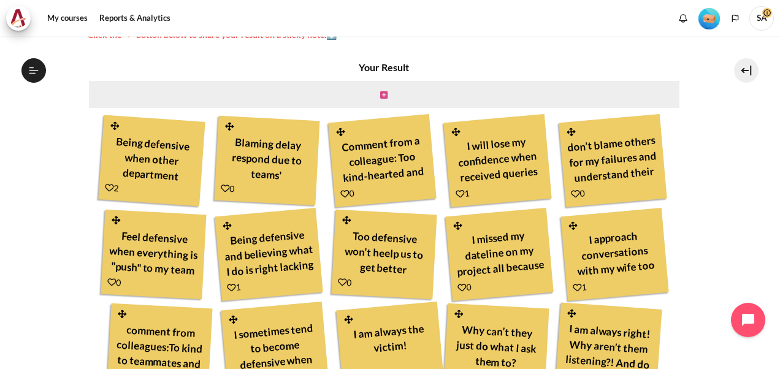
click at [380, 96] on icon "Content" at bounding box center [383, 95] width 7 height 9
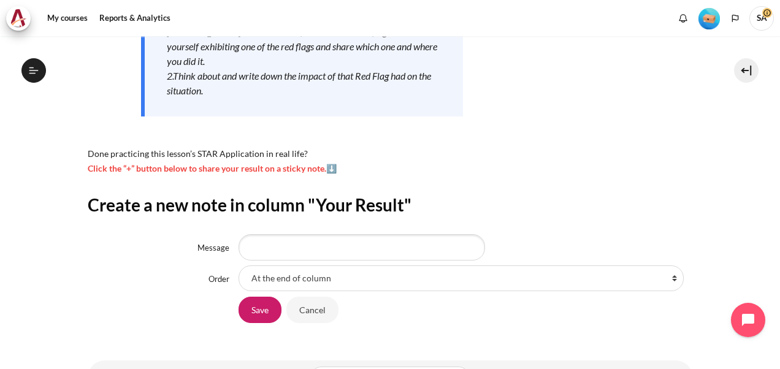
scroll to position [300, 0]
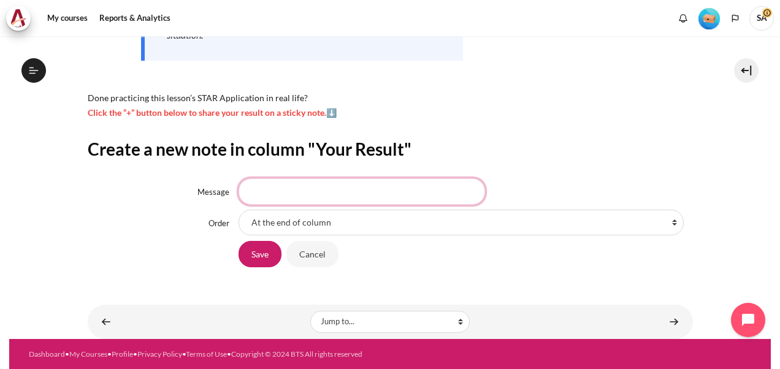
click at [315, 190] on input "Message" at bounding box center [362, 192] width 247 height 26
type input "I will loss trust on my team when received complaint related to my section"
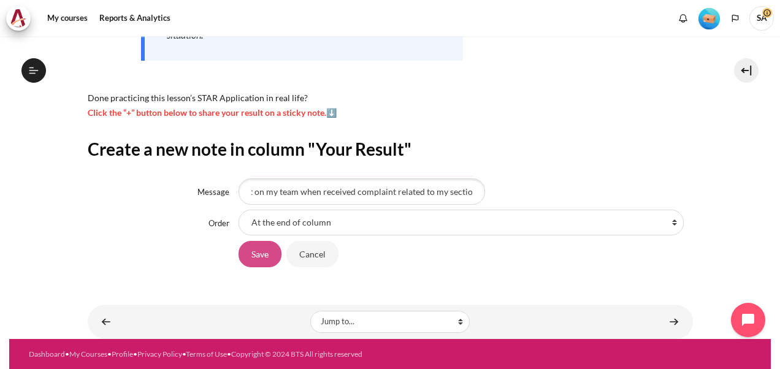
click at [258, 246] on input "Save" at bounding box center [260, 254] width 43 height 26
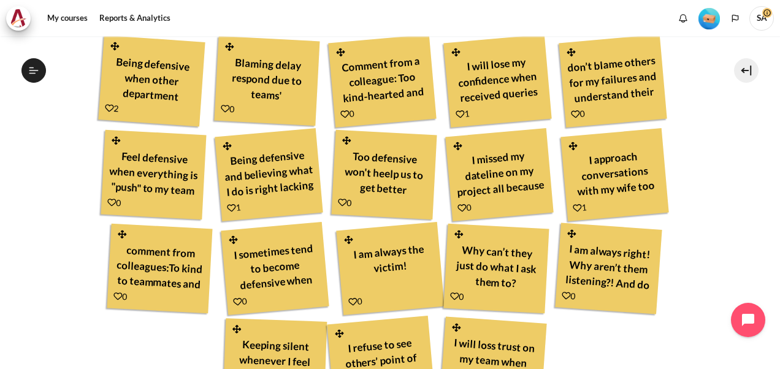
scroll to position [594, 0]
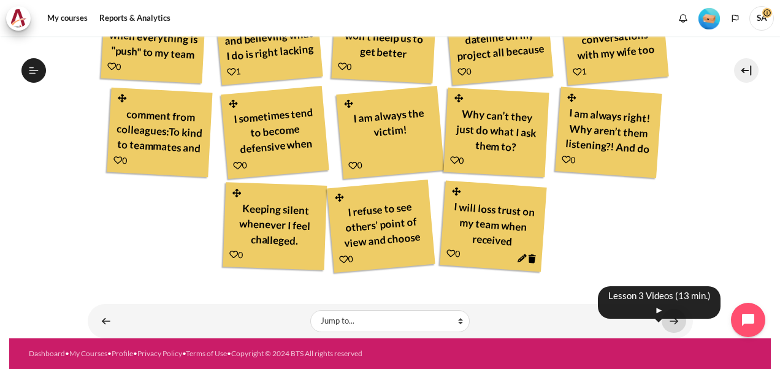
click at [671, 318] on link "Content" at bounding box center [674, 321] width 25 height 24
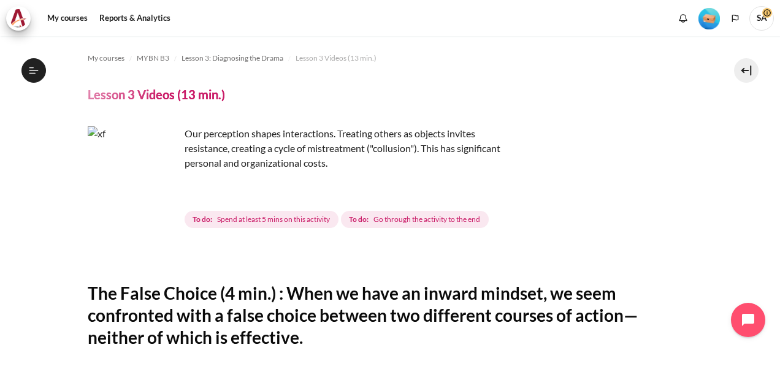
click at [766, 21] on span "SA" at bounding box center [762, 18] width 25 height 25
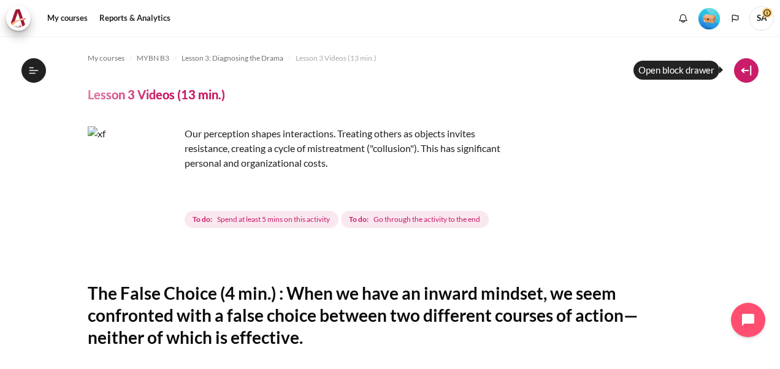
click at [750, 70] on button at bounding box center [746, 70] width 25 height 25
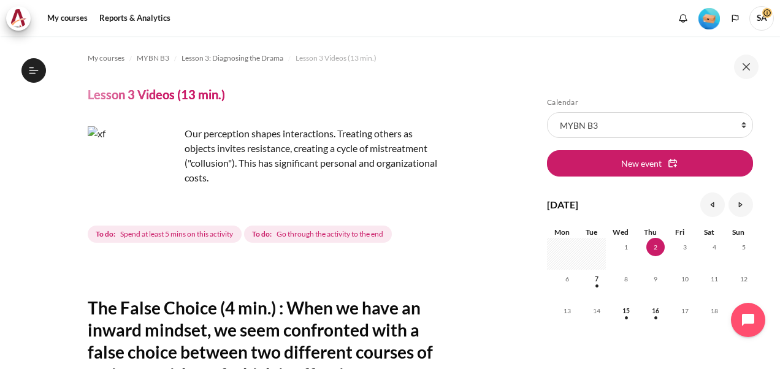
click at [767, 17] on span "SA" at bounding box center [762, 17] width 25 height 10
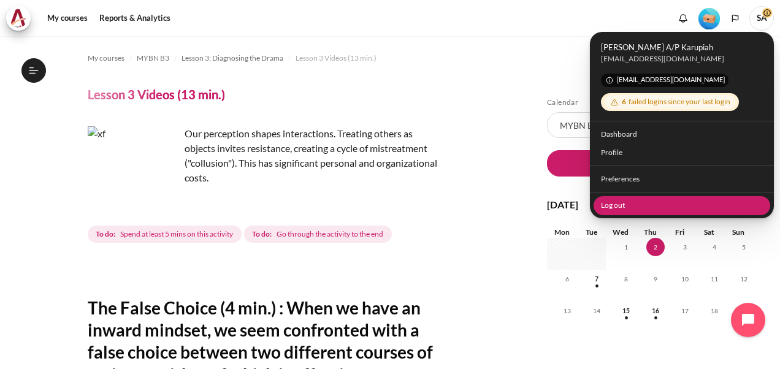
click at [615, 199] on link "Log out" at bounding box center [682, 205] width 177 height 19
